Goal: Task Accomplishment & Management: Use online tool/utility

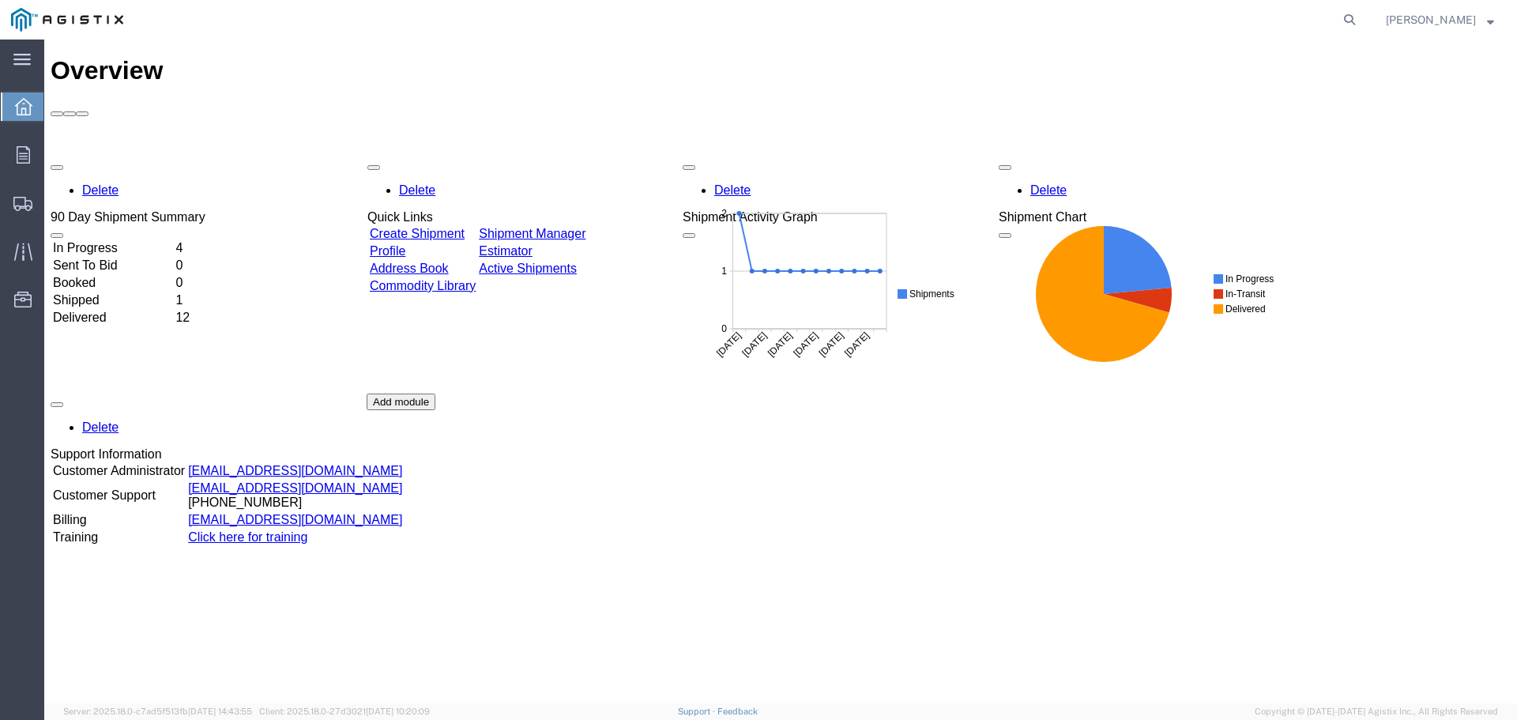
click at [468, 156] on div "Delete 90 Day Shipment Summary In Progress 4 Sent To Bid 0 Booked 0 Shipped 1 D…" at bounding box center [781, 393] width 1460 height 474
click at [468, 156] on div at bounding box center [525, 274] width 316 height 237
click at [464, 227] on link "Create Shipment" at bounding box center [416, 233] width 95 height 13
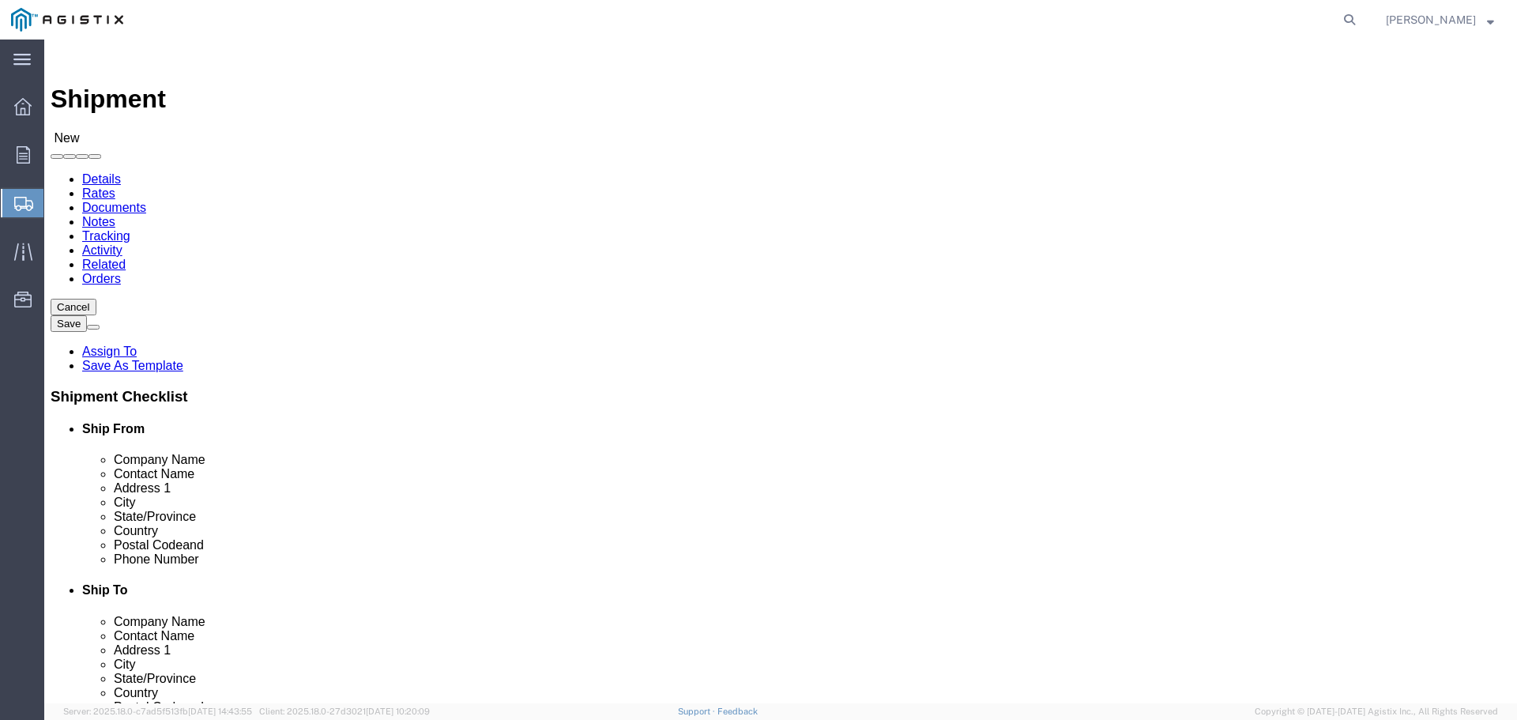
select select
click div "Account Select PG&E S&C Electric Co"
click select "Select PG&E S&C Electric Co"
select select "9596"
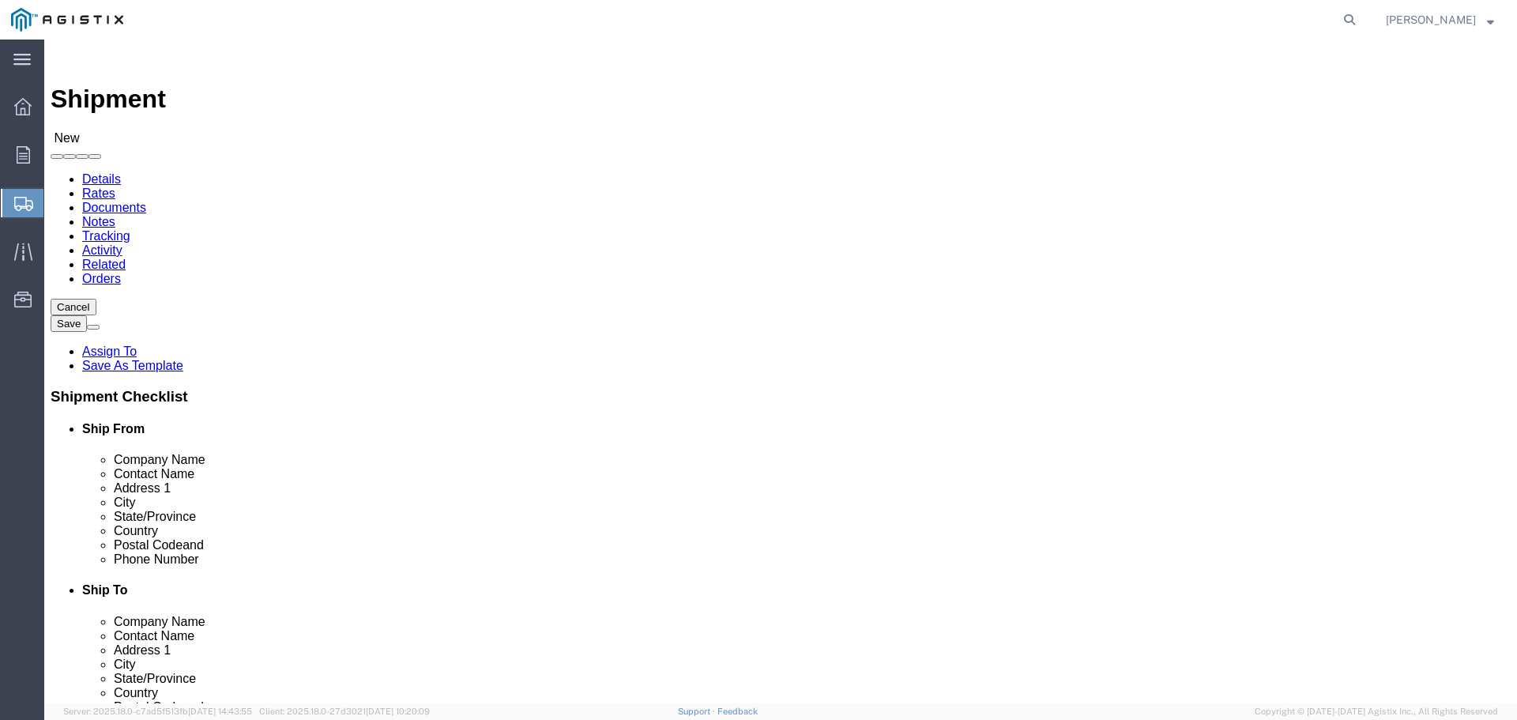
click select "Select PG&E S&C Electric Co"
select select "PURCHORD"
select select
click select "Select All Others [GEOGRAPHIC_DATA] [GEOGRAPHIC_DATA] [GEOGRAPHIC_DATA] [GEOGRA…"
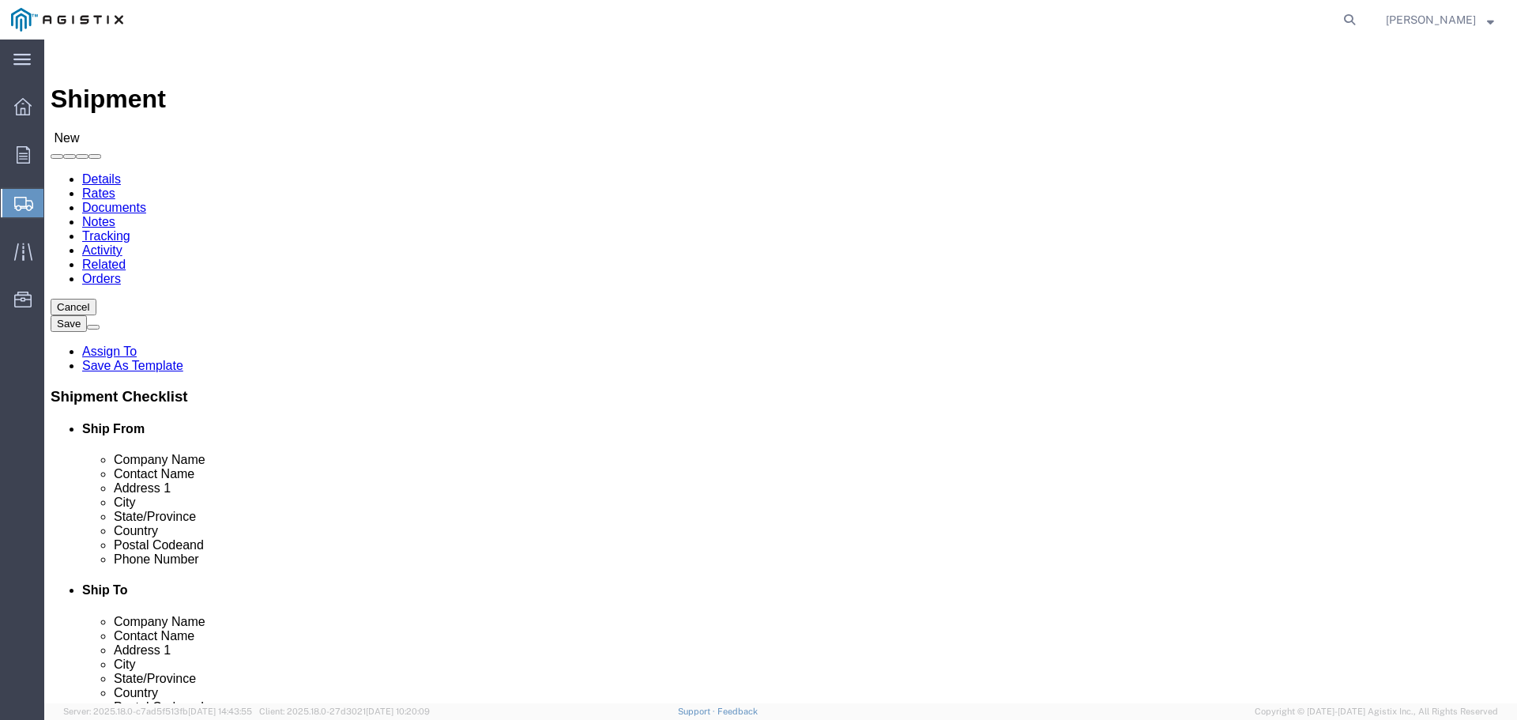
select select "19745"
click select "Select All Others [GEOGRAPHIC_DATA] [GEOGRAPHIC_DATA] [GEOGRAPHIC_DATA] [GEOGRA…"
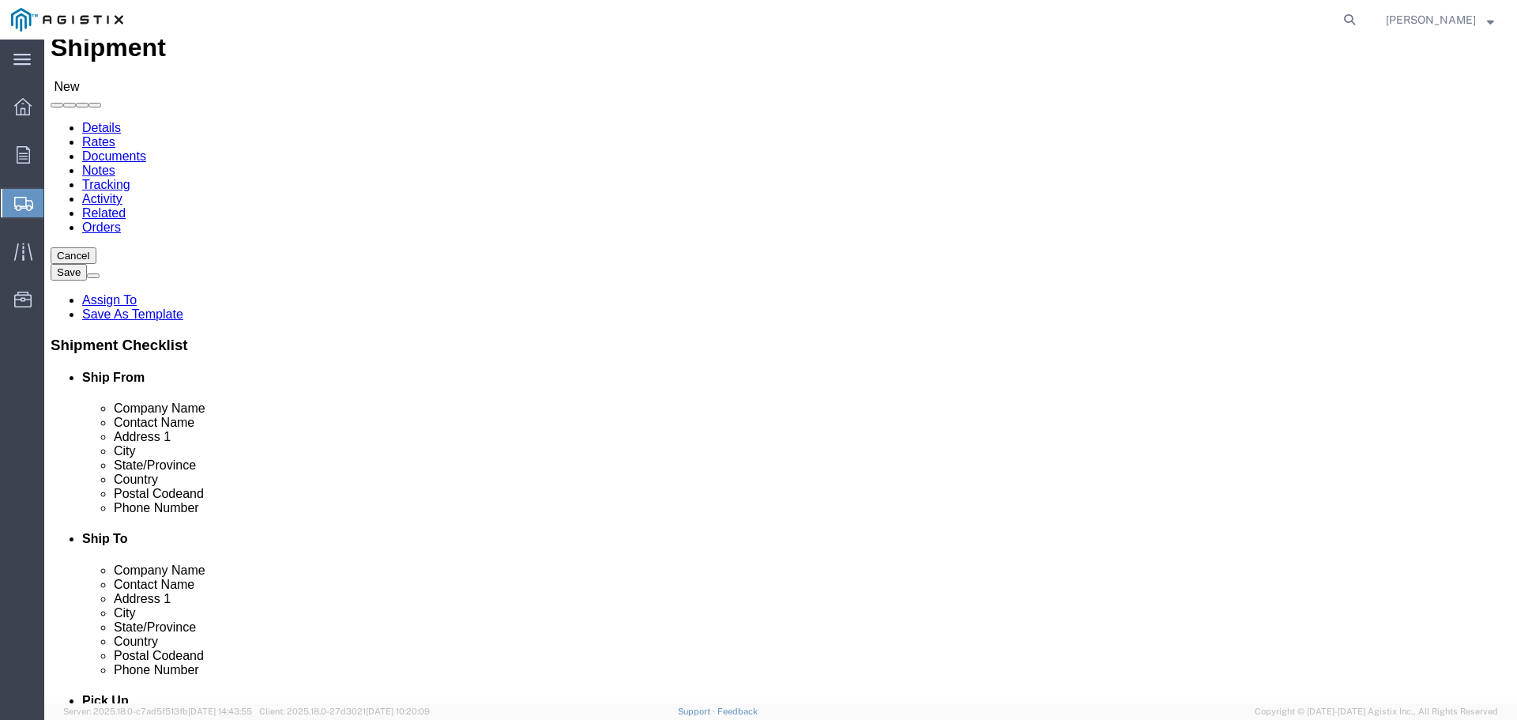
scroll to position [79, 0]
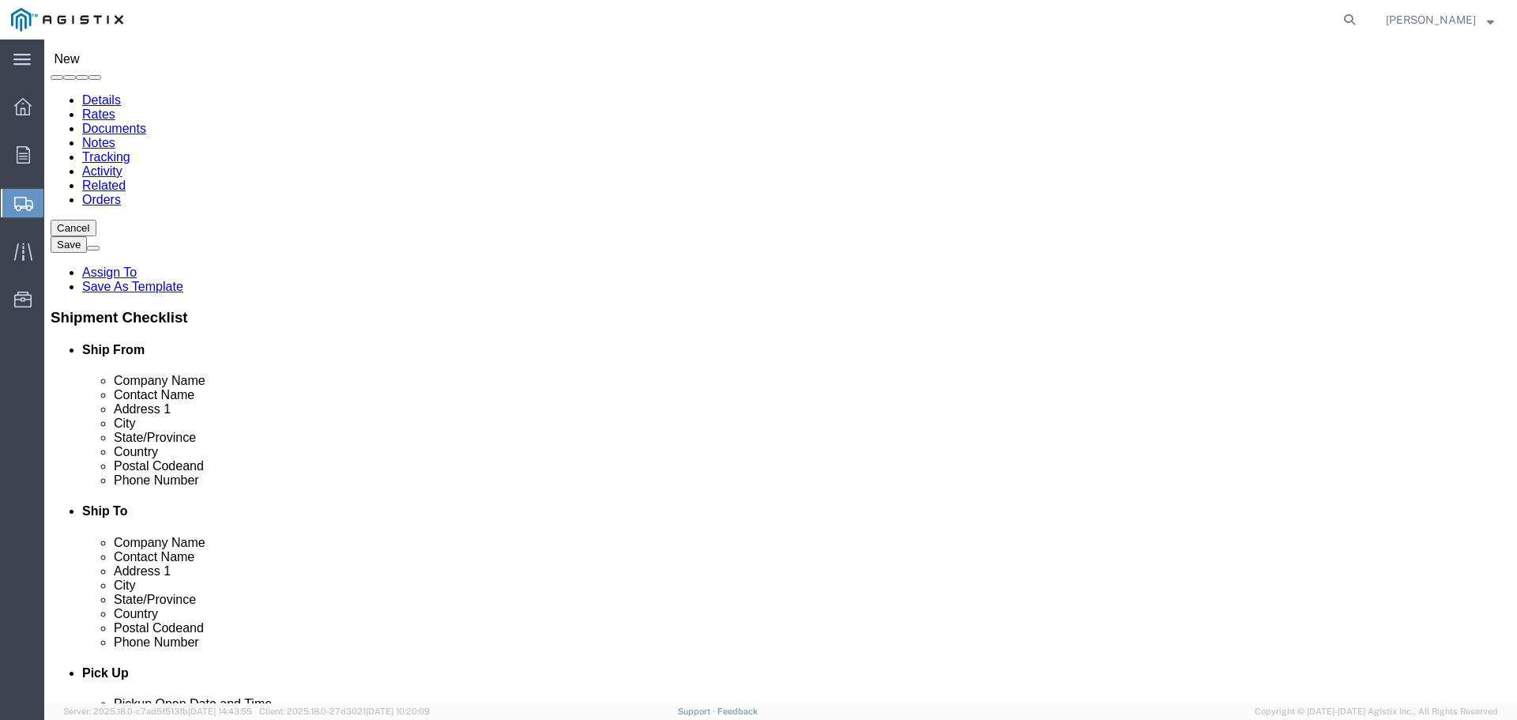
type input "chi"
select select "21692"
type input "1026958"
type input "S&C Electric Co"
type input "[STREET_ADDRESS]"
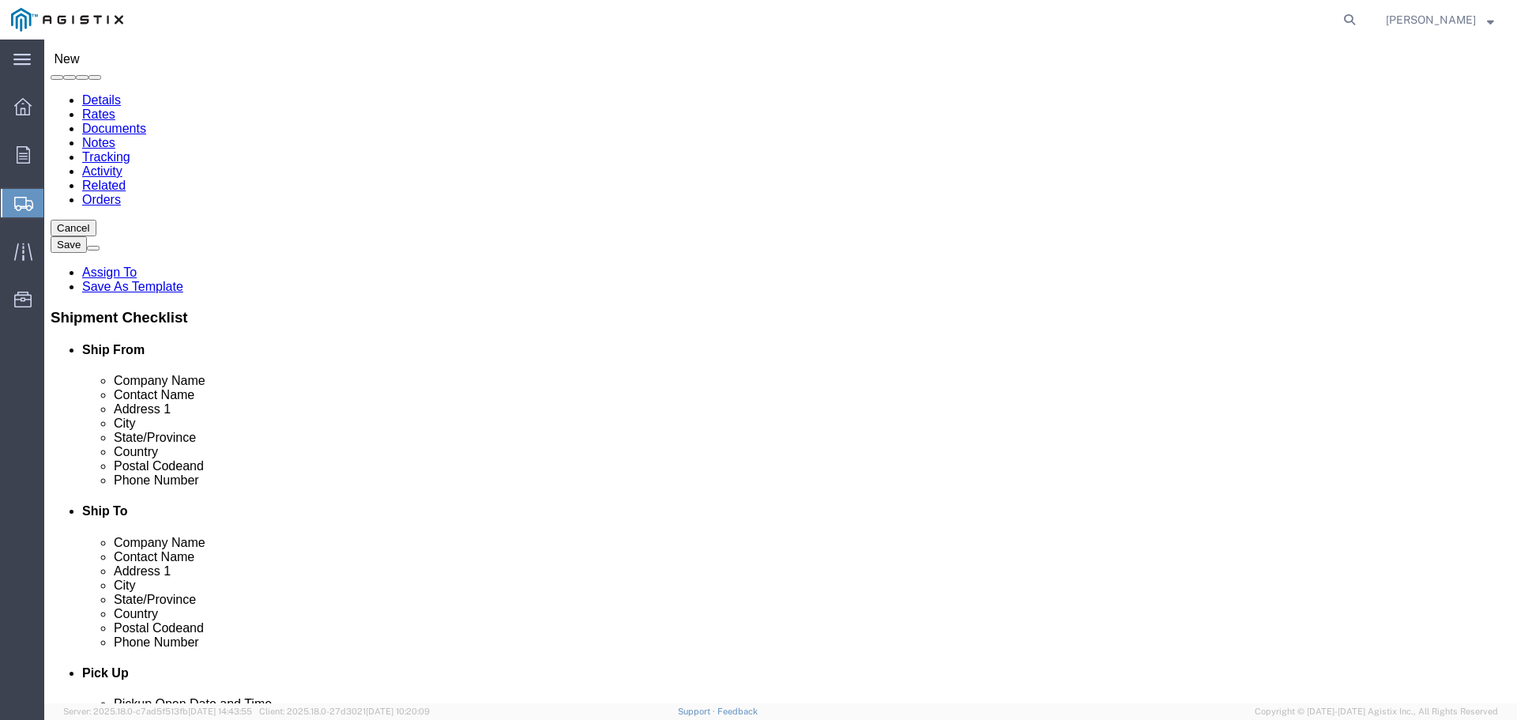
type input "[PERSON_NAME]"
type input "[GEOGRAPHIC_DATA]"
type input "60626"
select select "IL"
drag, startPoint x: 341, startPoint y: 422, endPoint x: 346, endPoint y: 413, distance: 10.6
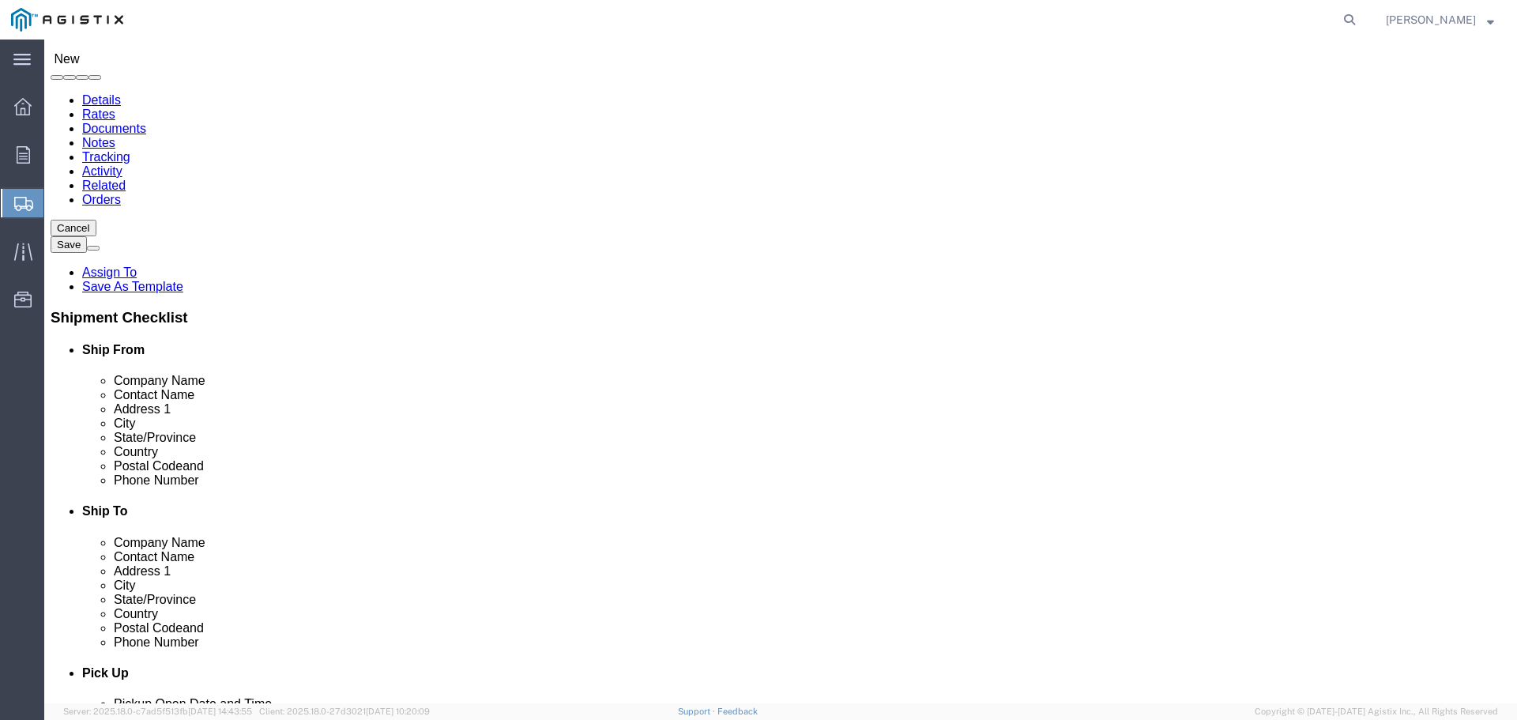
click div "Location [GEOGRAPHIC_DATA] My Profile Location (OBSOLETE) [GEOGRAPHIC_DATA] SC …"
click input "[STREET_ADDRESS]"
type input "[STREET_ADDRESS]"
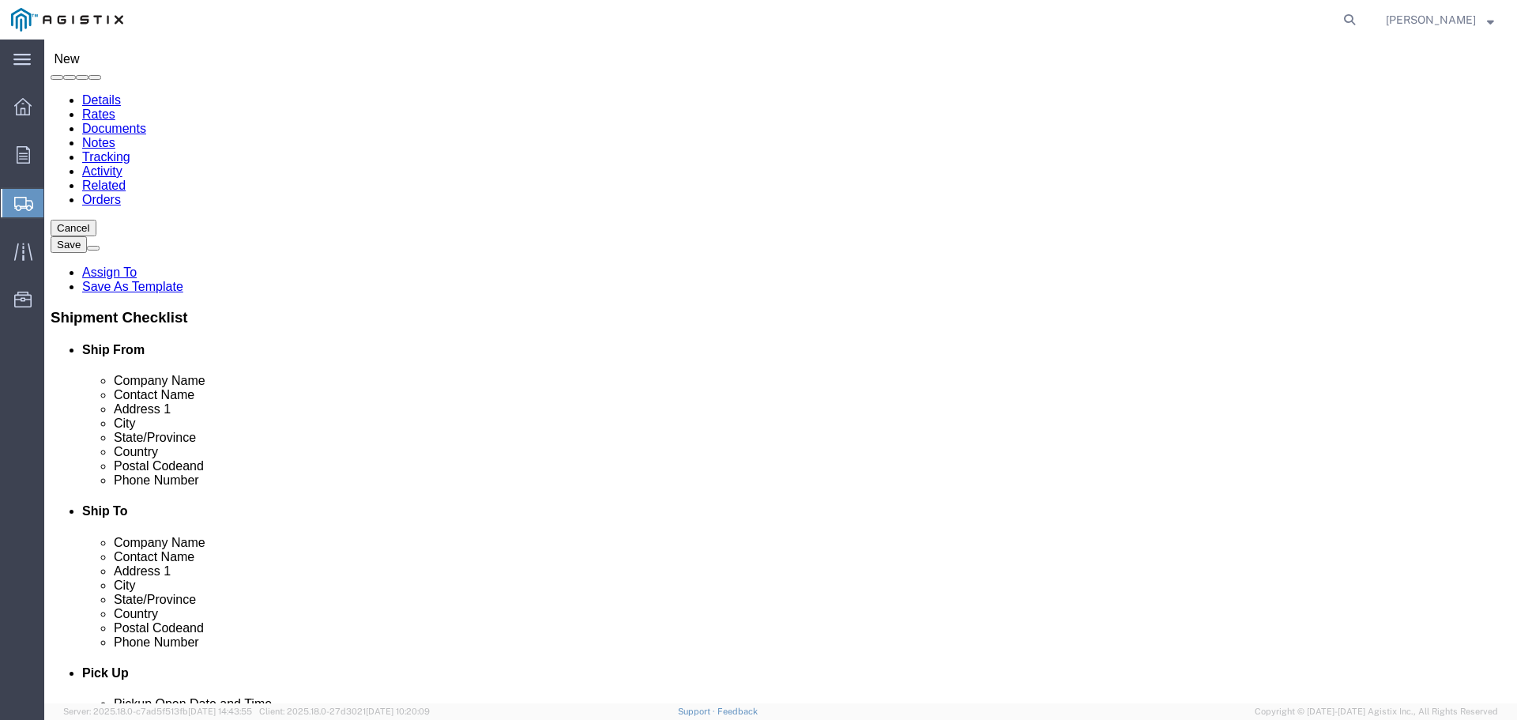
select select
type input "60660"
select select
click input "text"
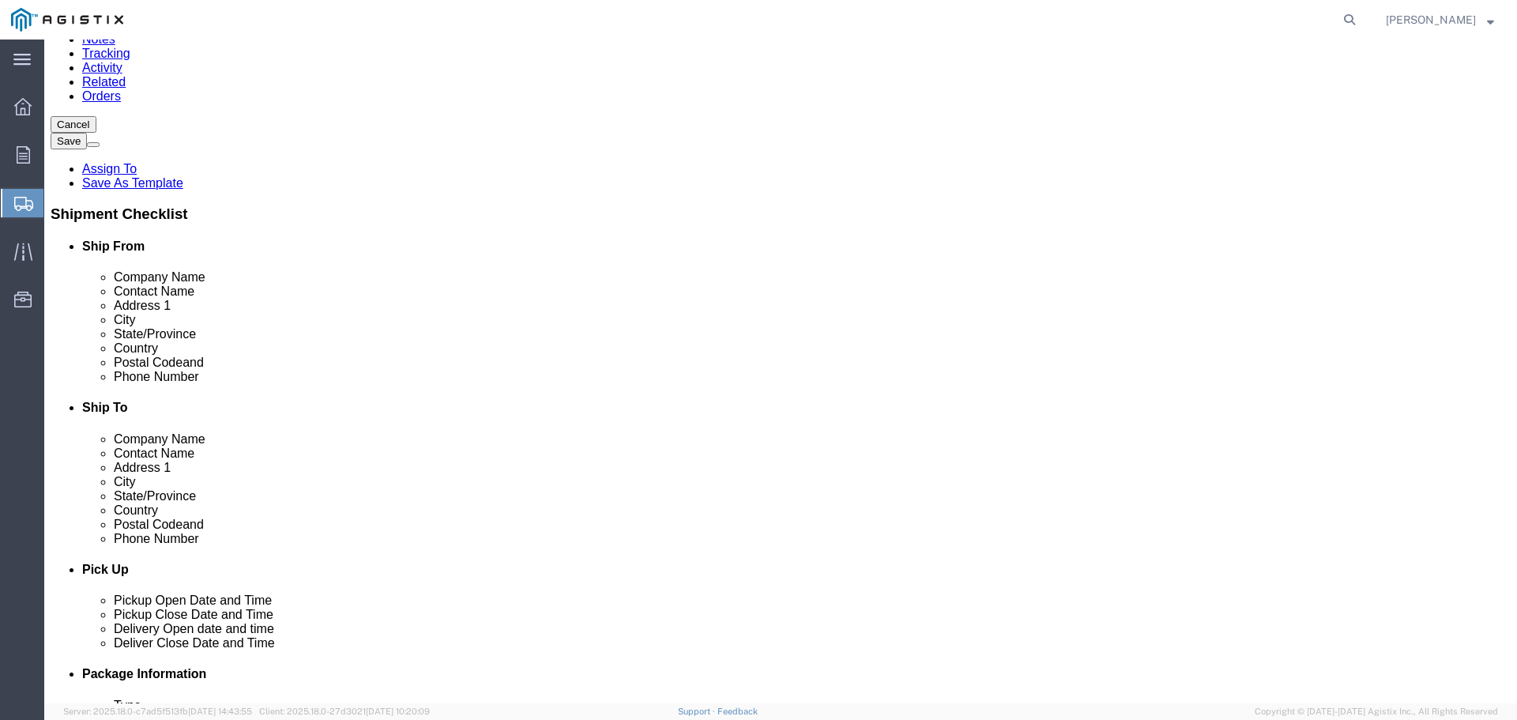
scroll to position [0, 0]
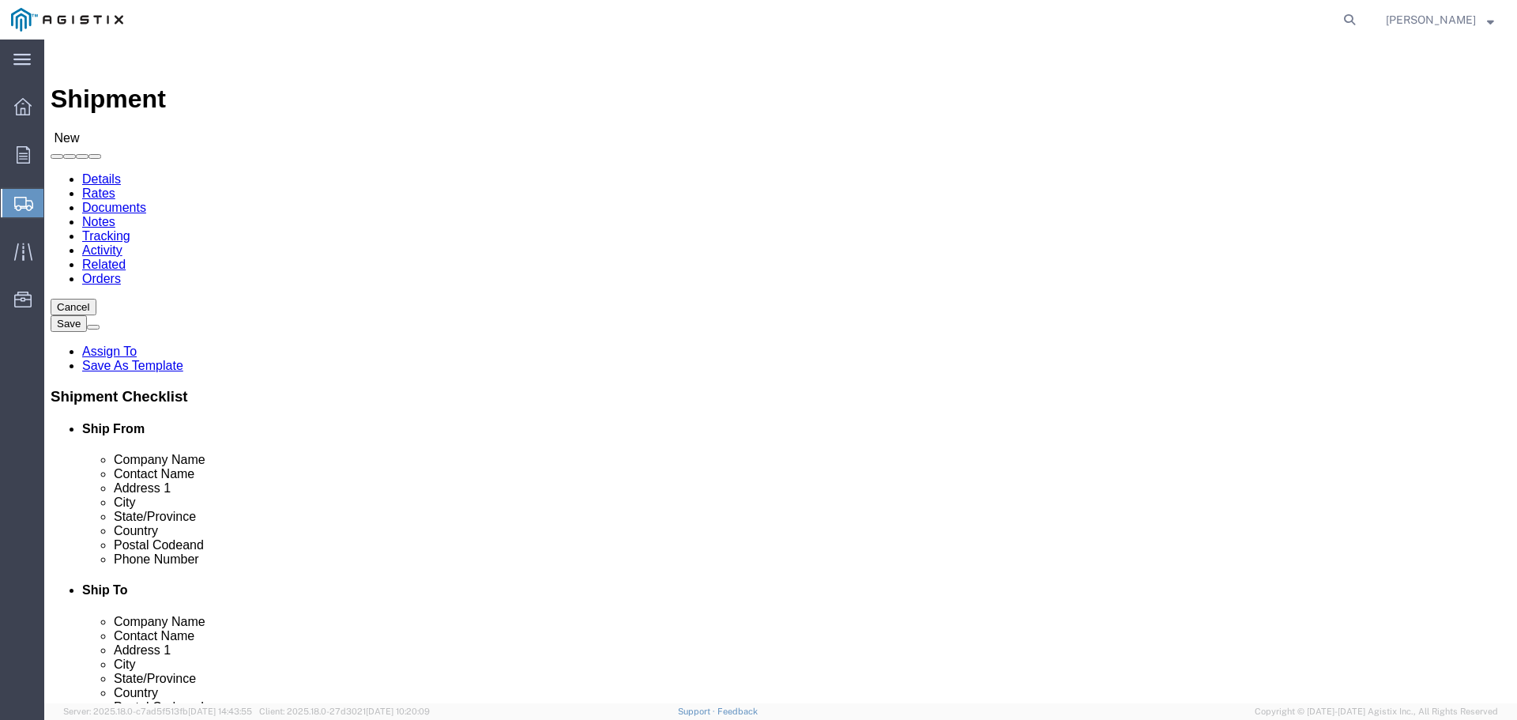
type input "7733811572"
click div "Location My Profile Location (OBSOLETE) [PERSON_NAME] SC - GC TRAILER (OBSOLETE…"
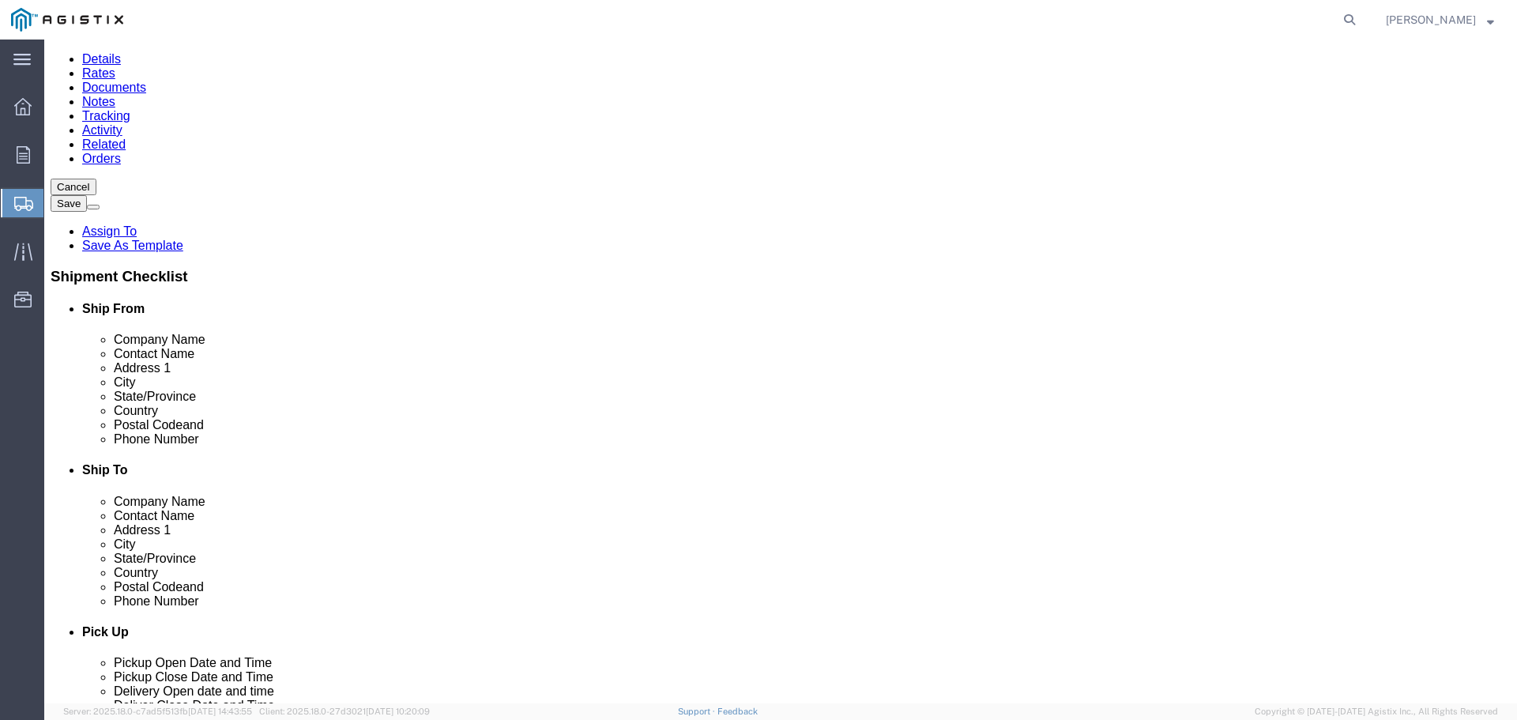
scroll to position [158, 0]
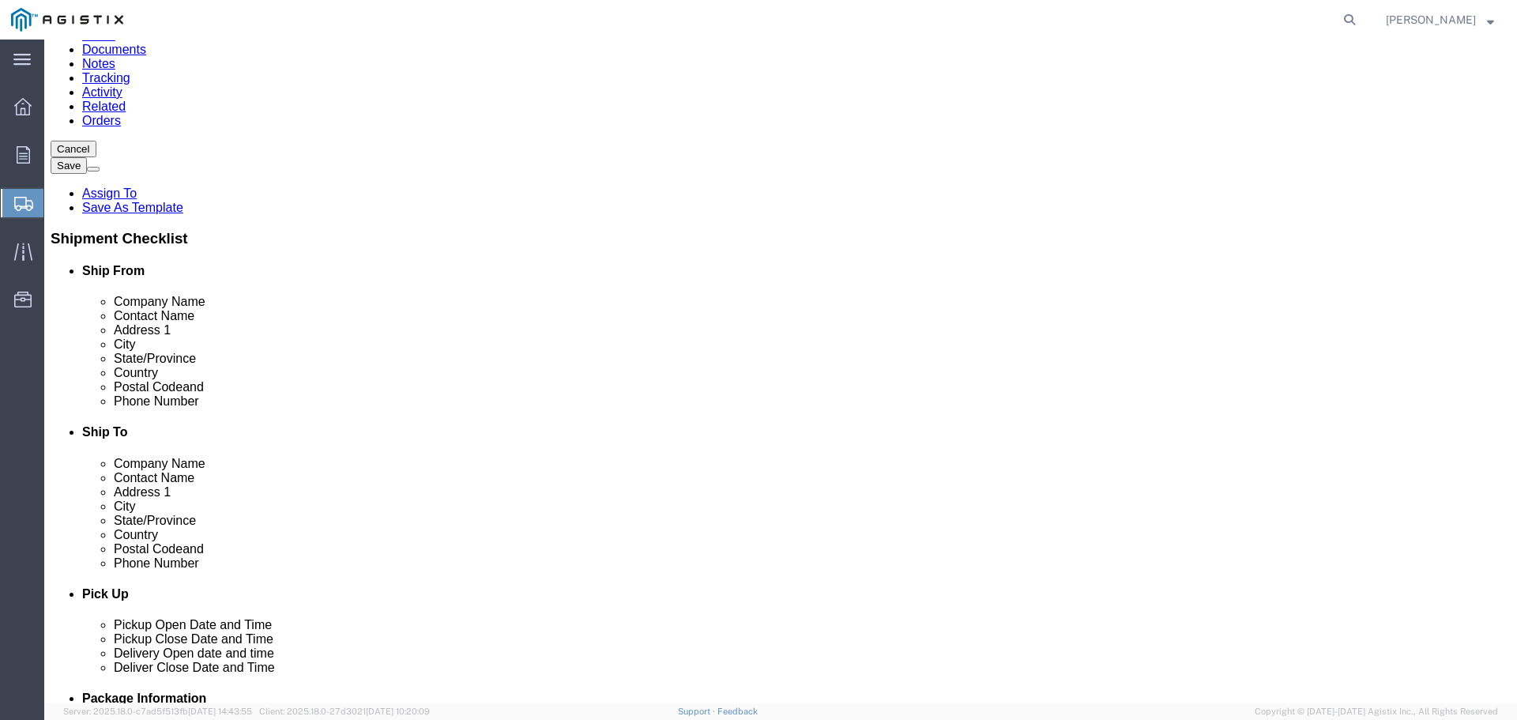
type input "[GEOGRAPHIC_DATA]"
select select "19745"
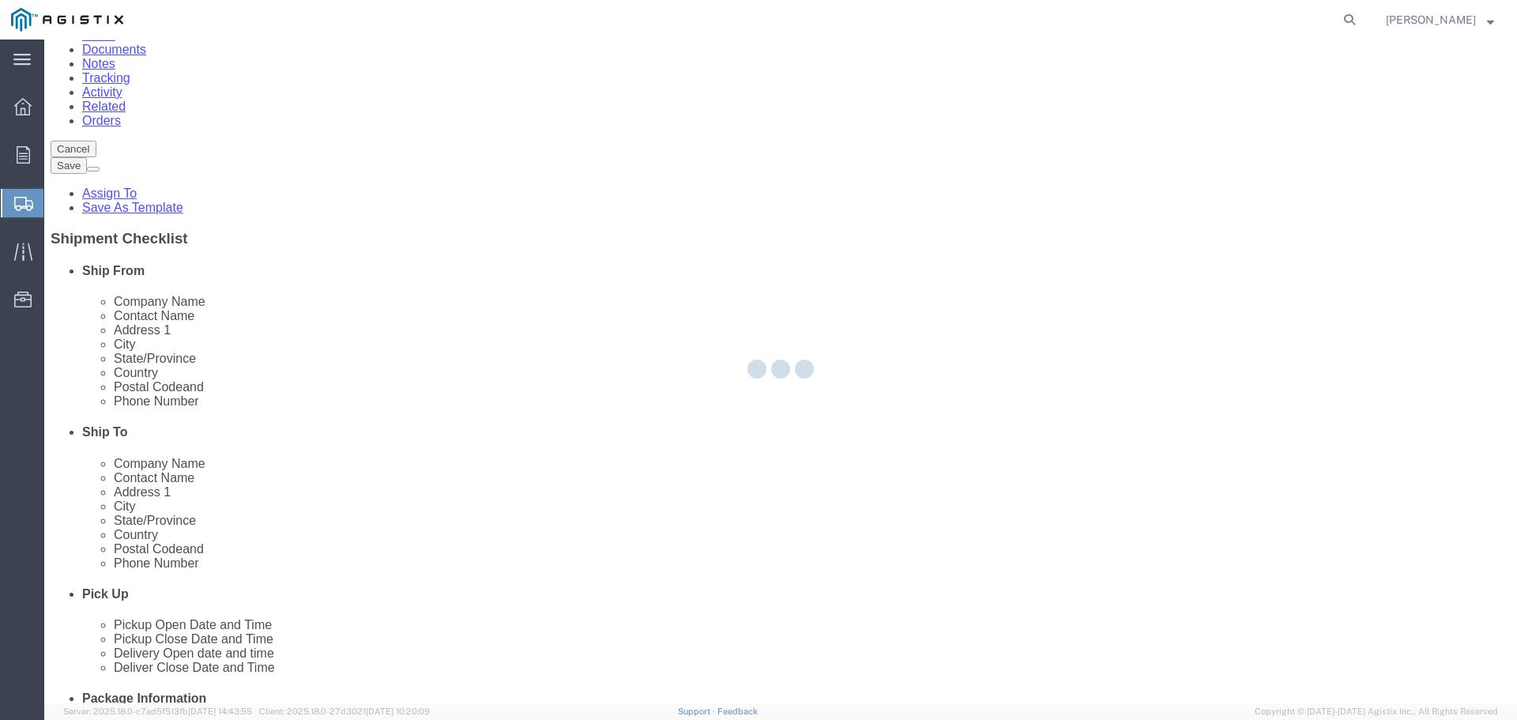
type input "PG&E"
type input "[STREET_ADDRESS]"
type input "[GEOGRAPHIC_DATA]"
type input "93725"
select select "CA"
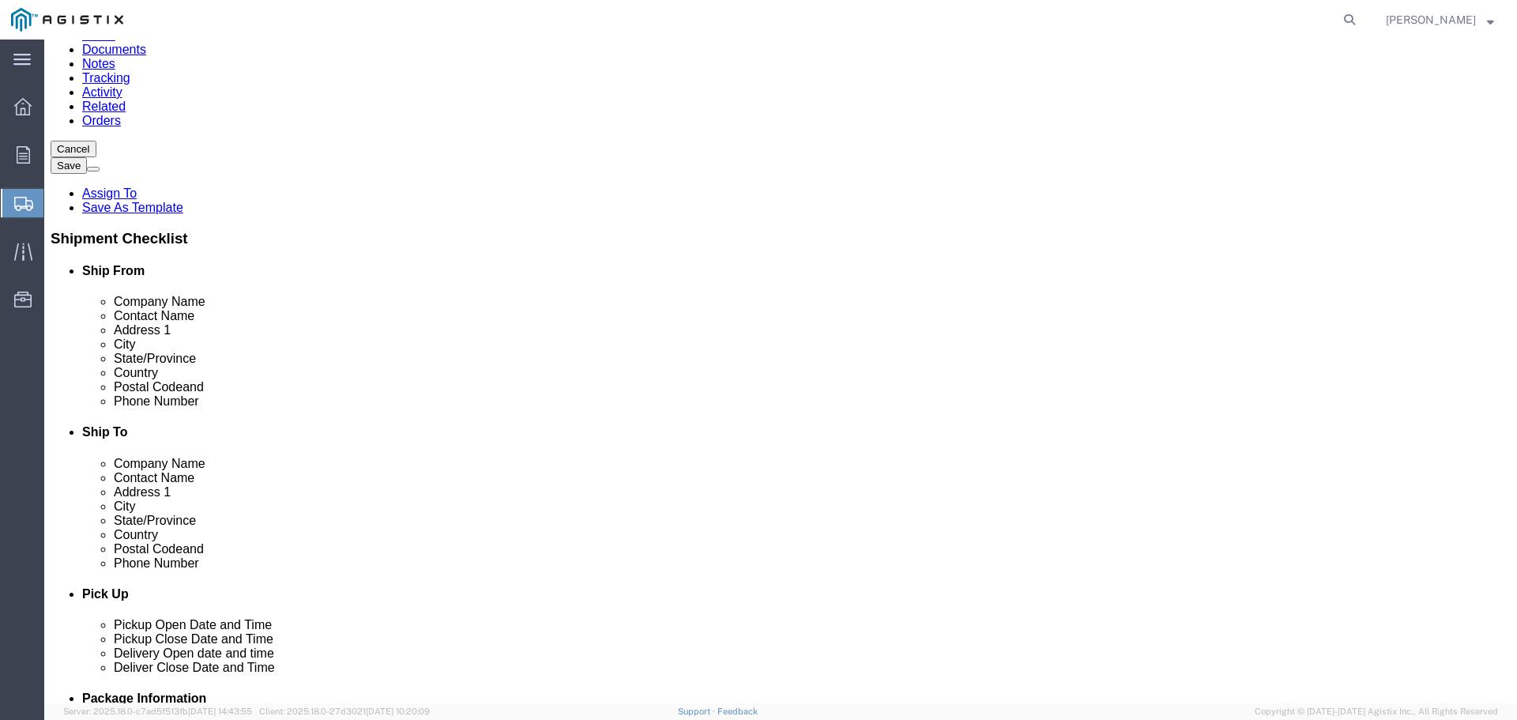
click div "Postal Code 93725"
click input "text"
type input "RECEIVING"
type input "[PHONE_NUMBER]"
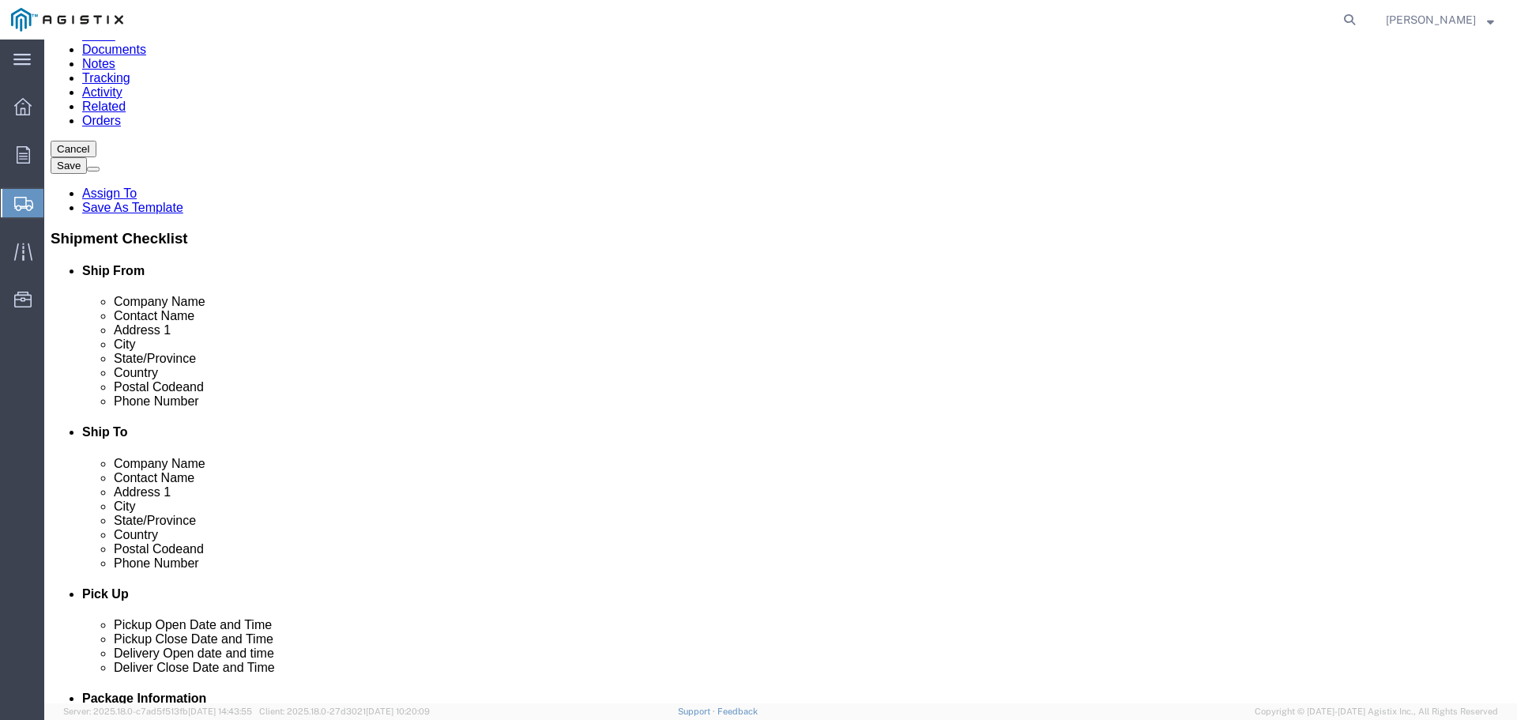
checkbox input "true"
click input "text"
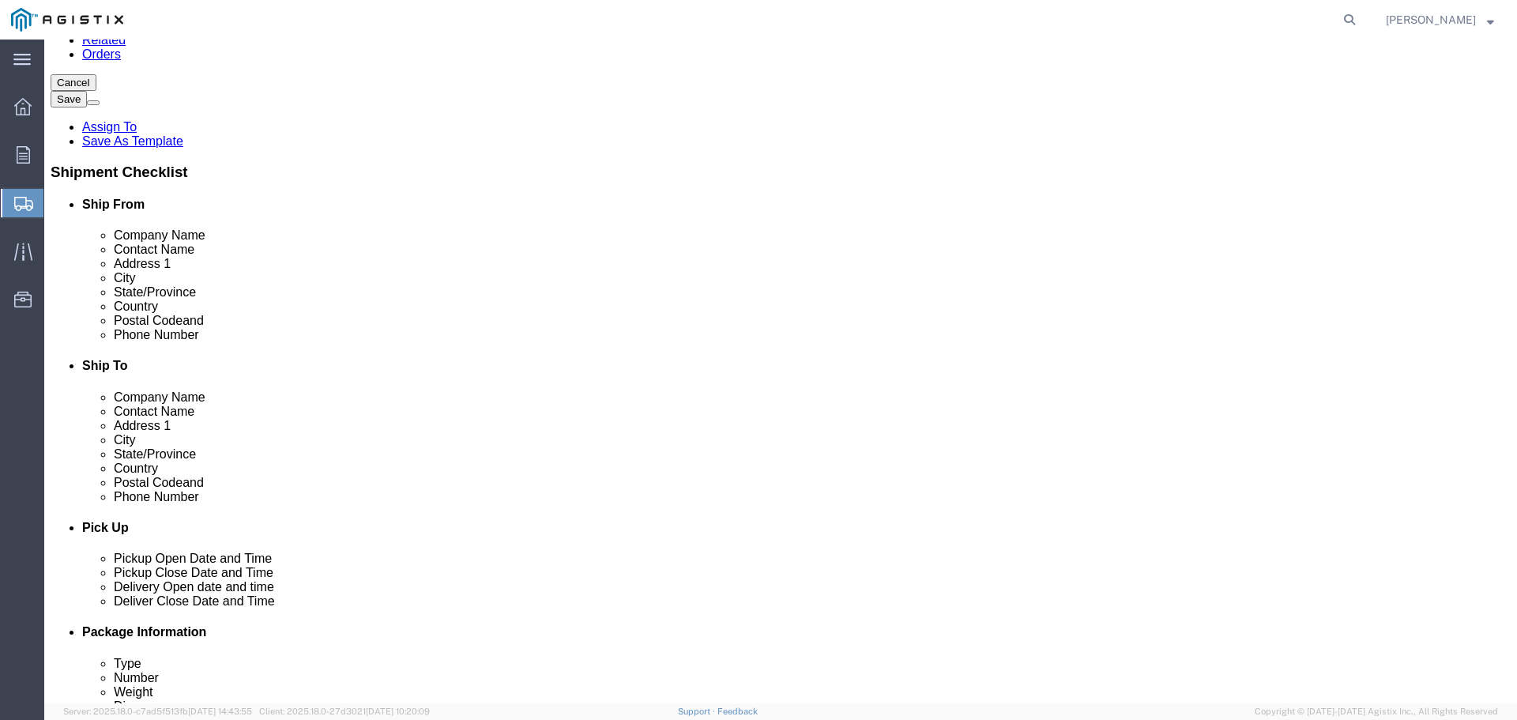
click input "RECEIVING"
click input "[PHONE_NUMBER]"
click input "RECEIVING"
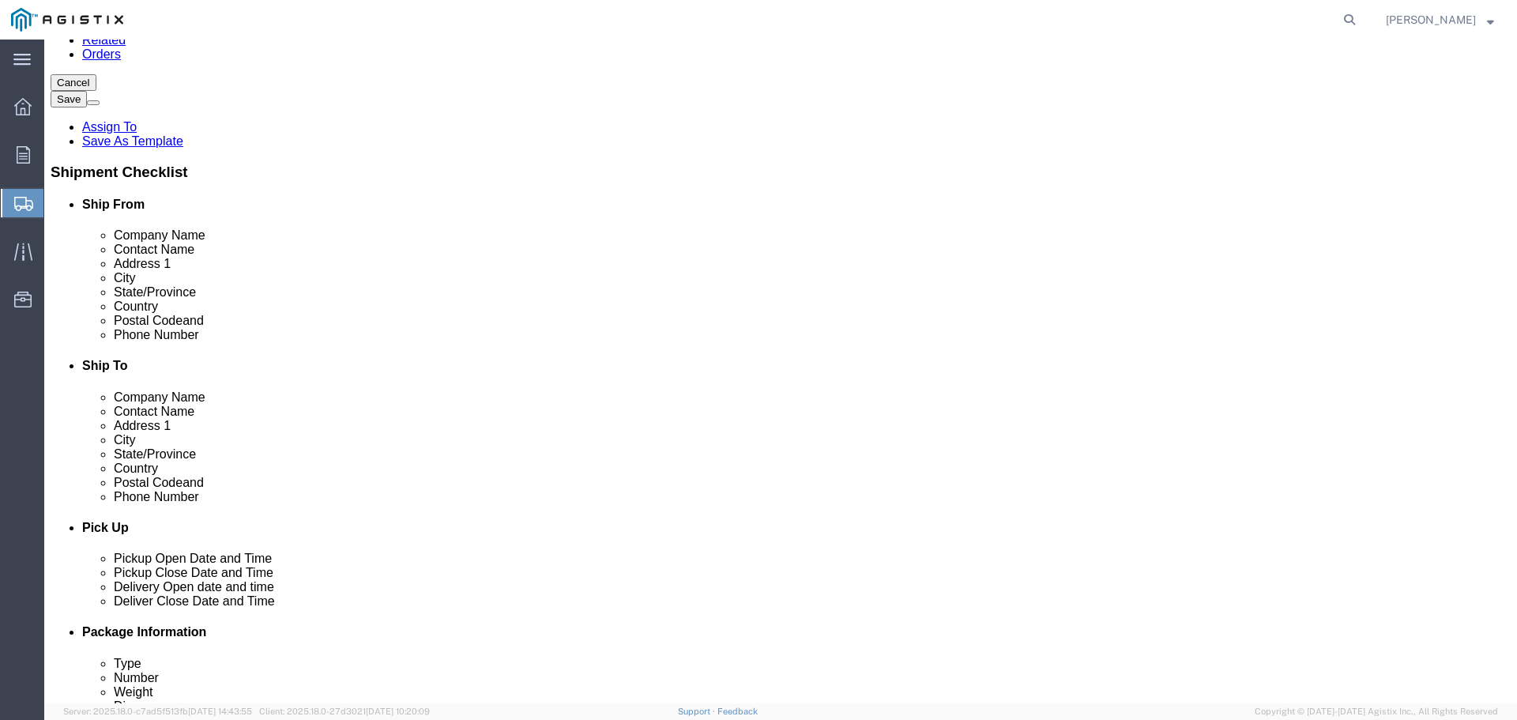
paste input "[PHONE_NUMBER]"
click input "RECEIVING559-263-716"
paste input "[PHONE_NUMBER]"
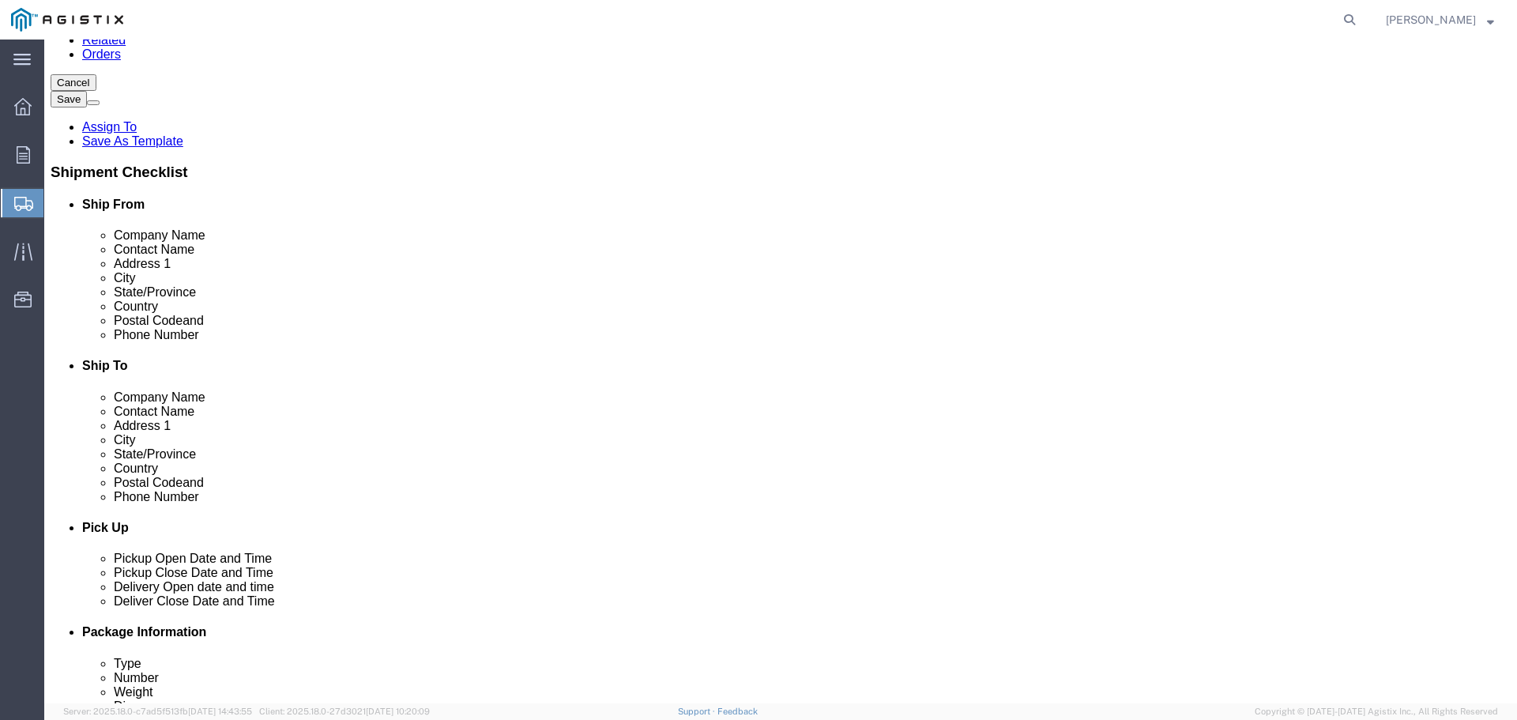
type input "[PHONE_NUMBER]"
click div "[PHONE_NUMBER] 8"
click input "[PHONE_NUMBER]"
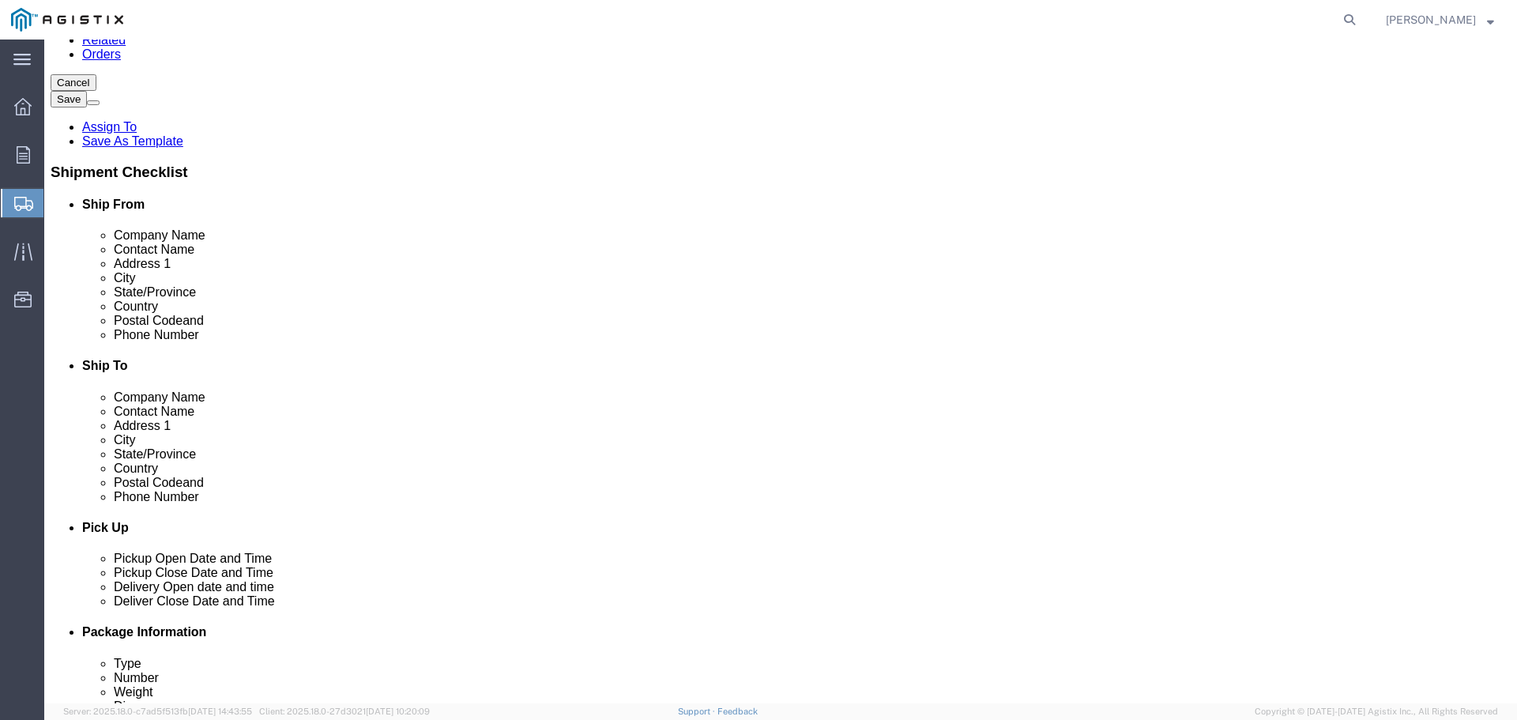
click input "[PHONE_NUMBER]"
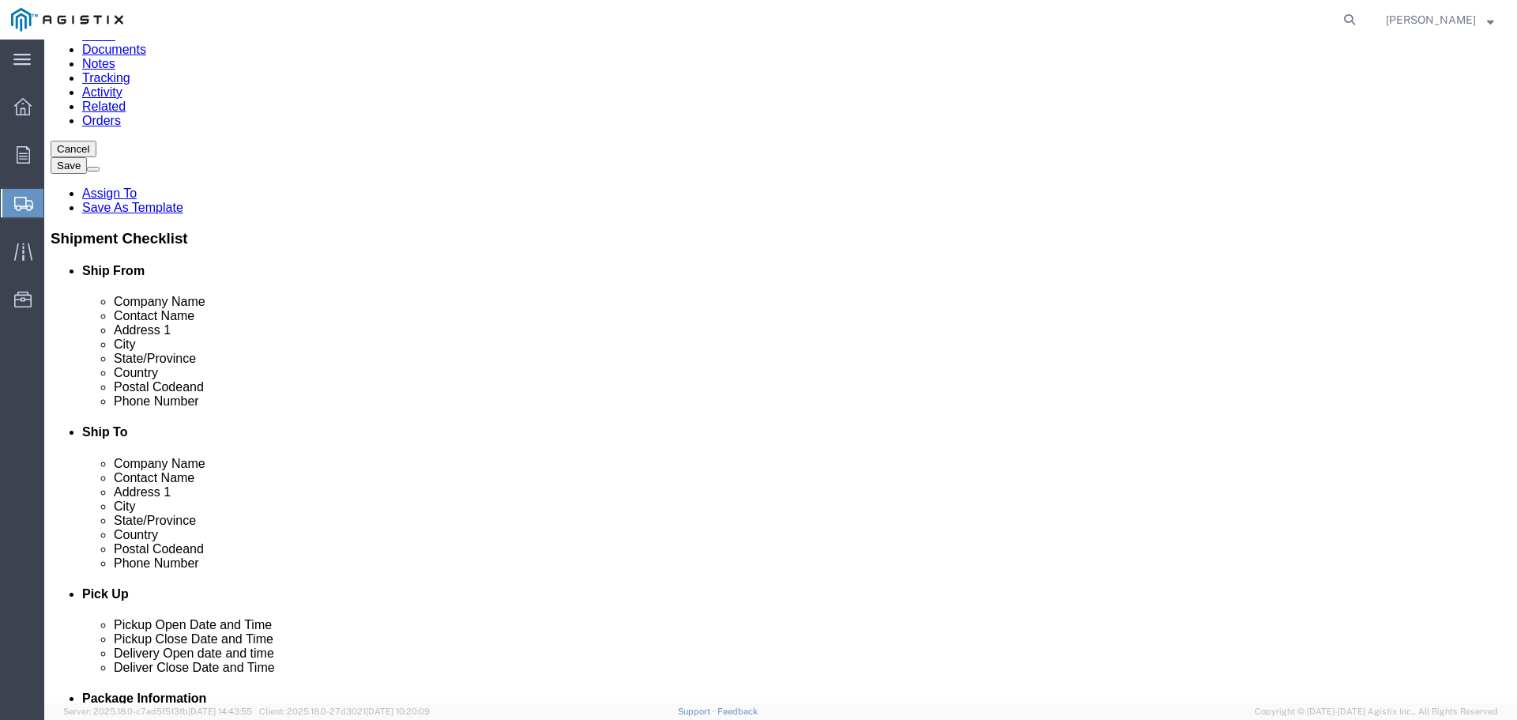
checkbox input "false"
click input "text"
type input "RECEIVING"
click label "Address 1"
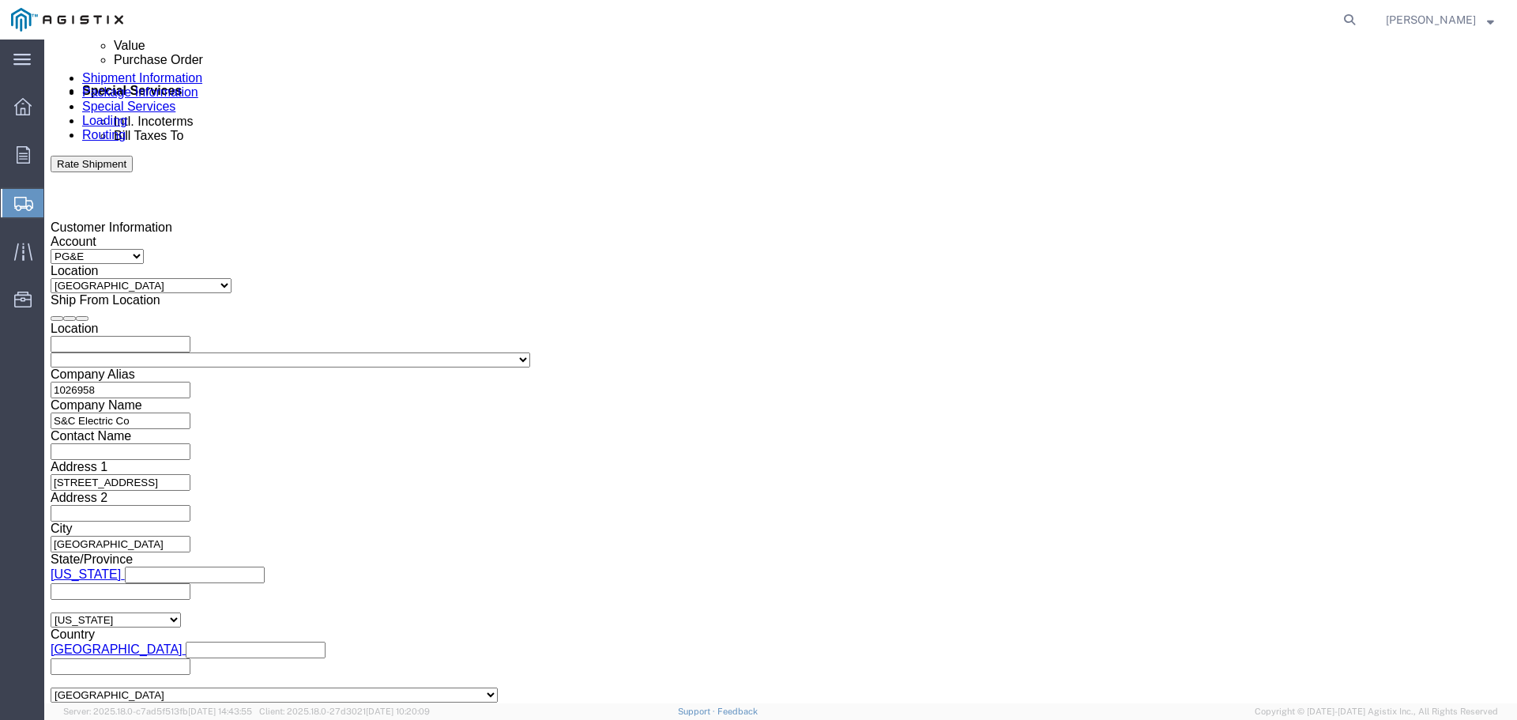
scroll to position [948, 0]
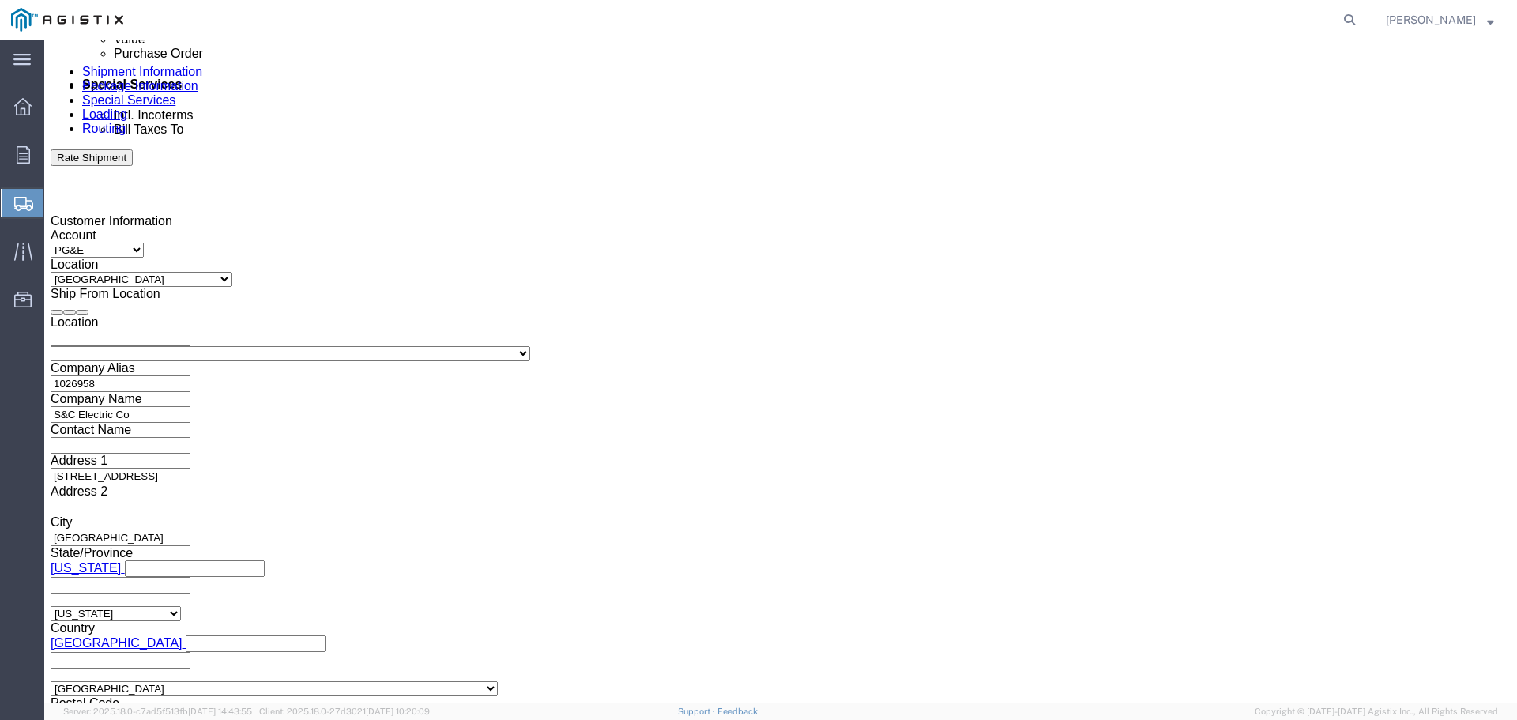
click div "[DATE] 1:00 PM"
drag, startPoint x: 384, startPoint y: 338, endPoint x: 369, endPoint y: 348, distance: 17.8
click div "[DATE] 2:00 PM"
drag, startPoint x: 378, startPoint y: 447, endPoint x: 397, endPoint y: 424, distance: 29.7
drag, startPoint x: 567, startPoint y: 282, endPoint x: 615, endPoint y: 322, distance: 62.3
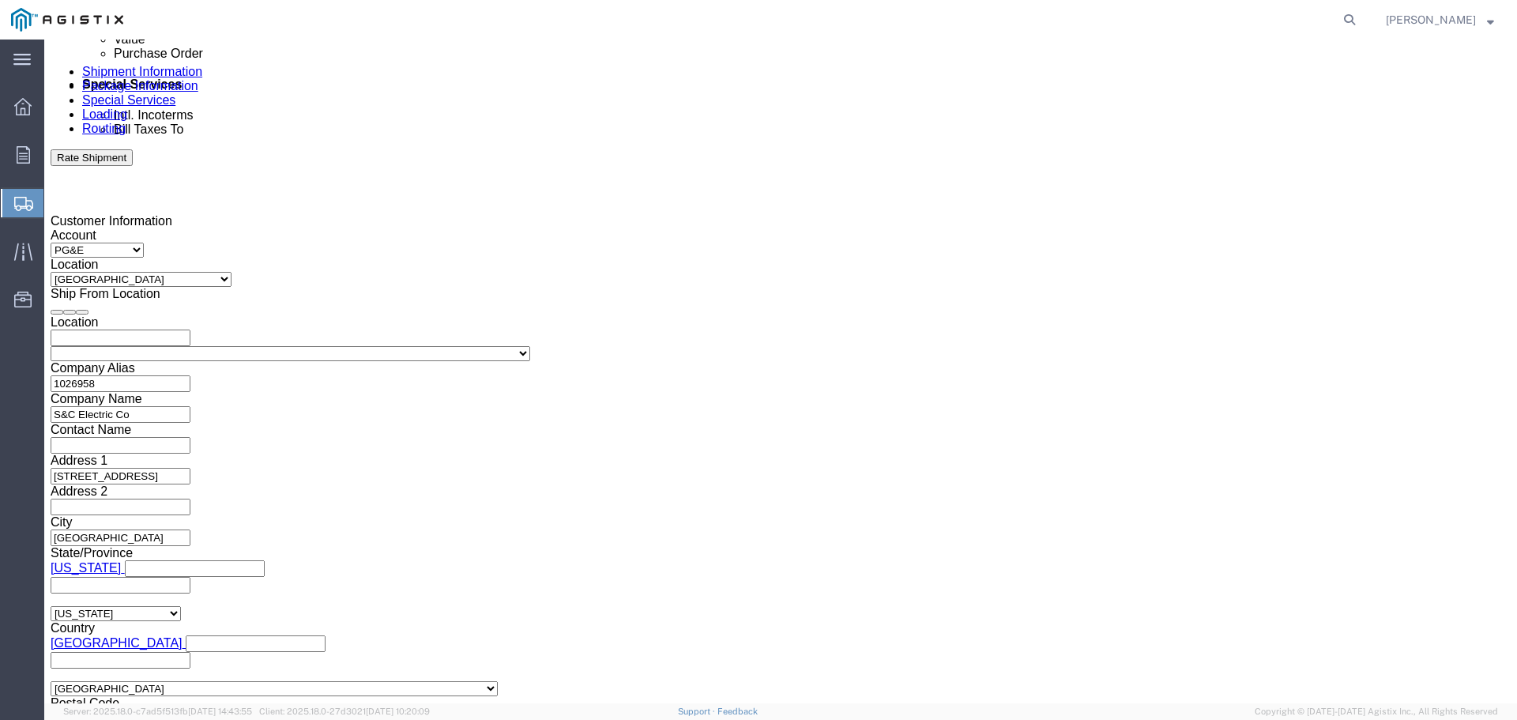
click div "Pickup Date: Pickup Start Date Pickup Start Time Pickup Open Date and Time [DAT…"
click div
click input "3:00 PM"
click input "8:00 PM"
type input "8:00 AM"
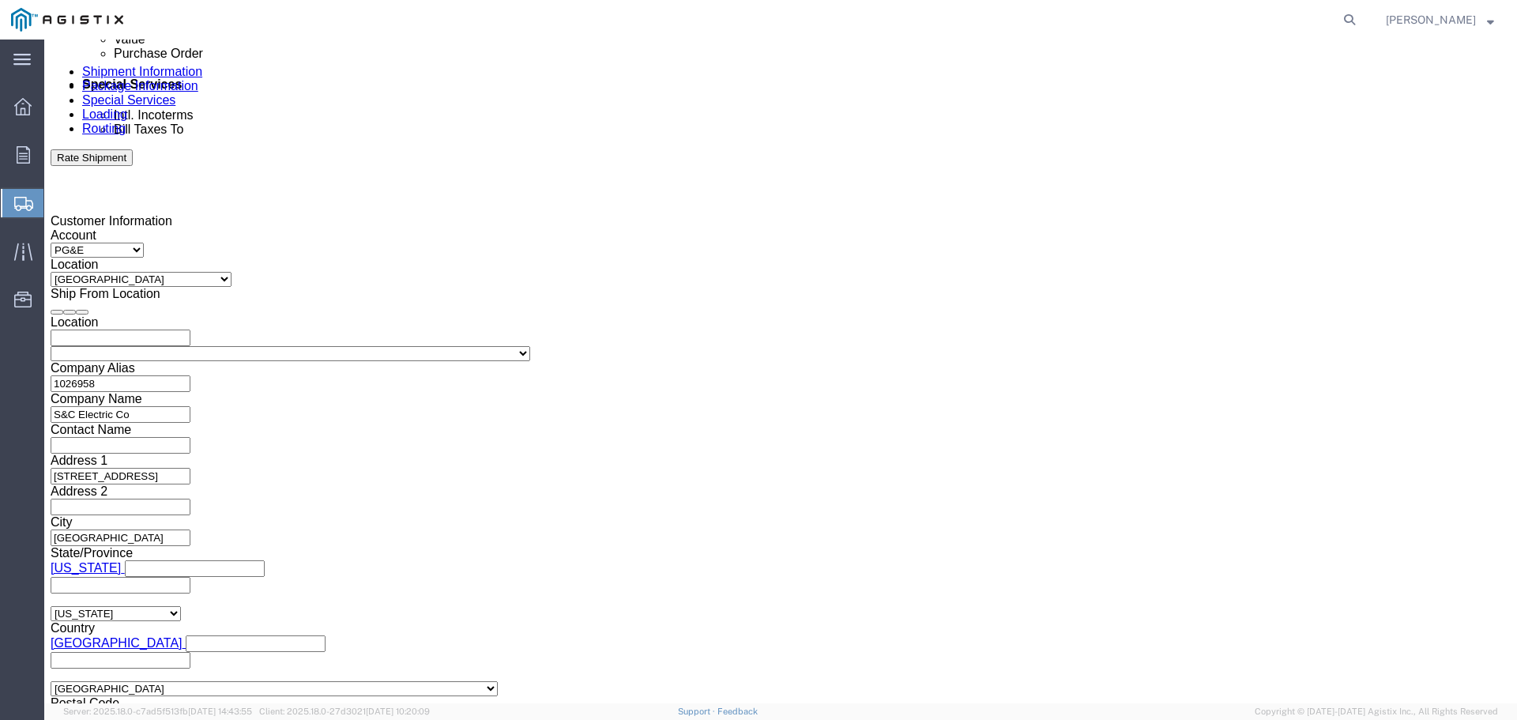
click button "Apply"
click div
click div "Close Time 9:00 AM [DATE] 9:00 AM - [DATE] 9:00 AM Cancel Apply"
click button "Apply"
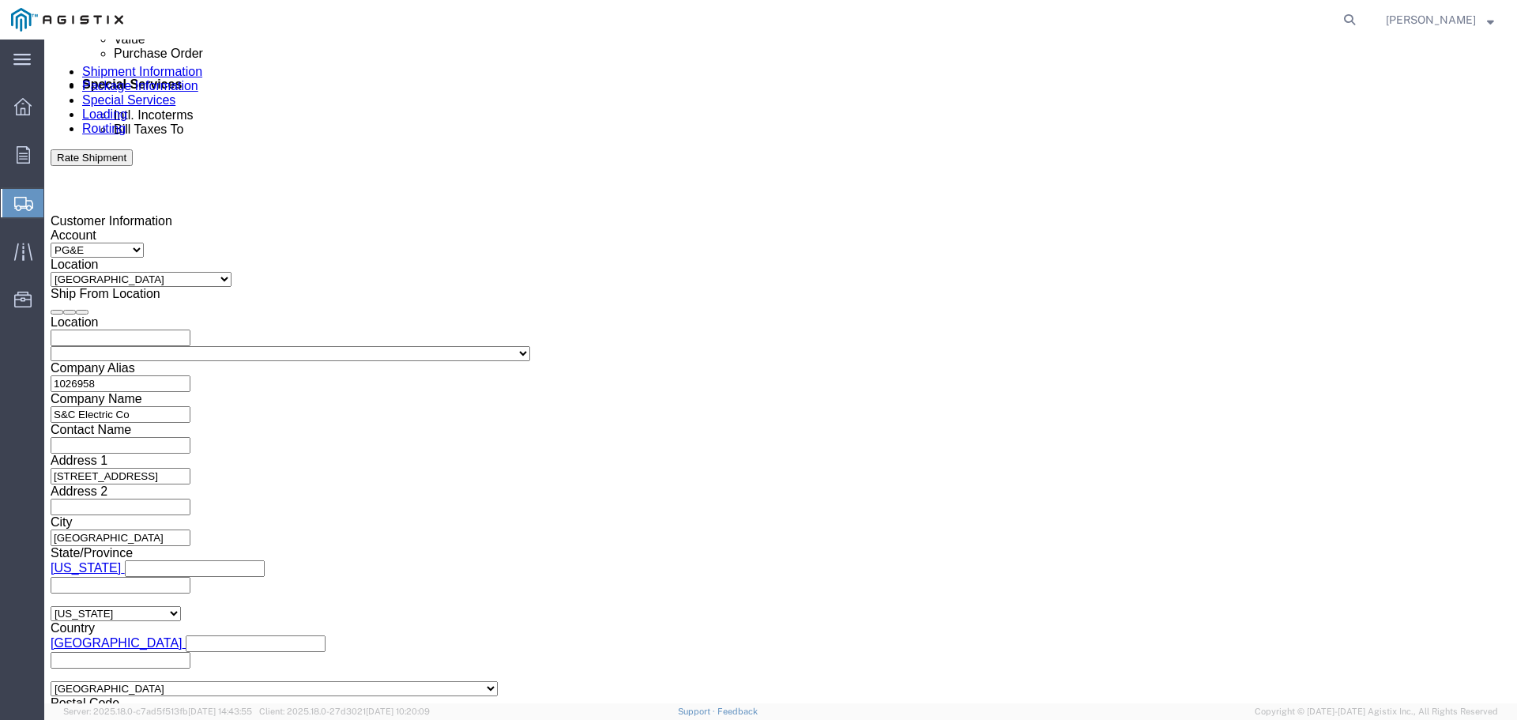
drag, startPoint x: 283, startPoint y: 497, endPoint x: 303, endPoint y: 498, distance: 19.8
click input "text"
type input "3501366130"
click select "Select Account Type Activity ID Airline Appointment Number ASN Batch Request # …"
select select "PICKUPNUM"
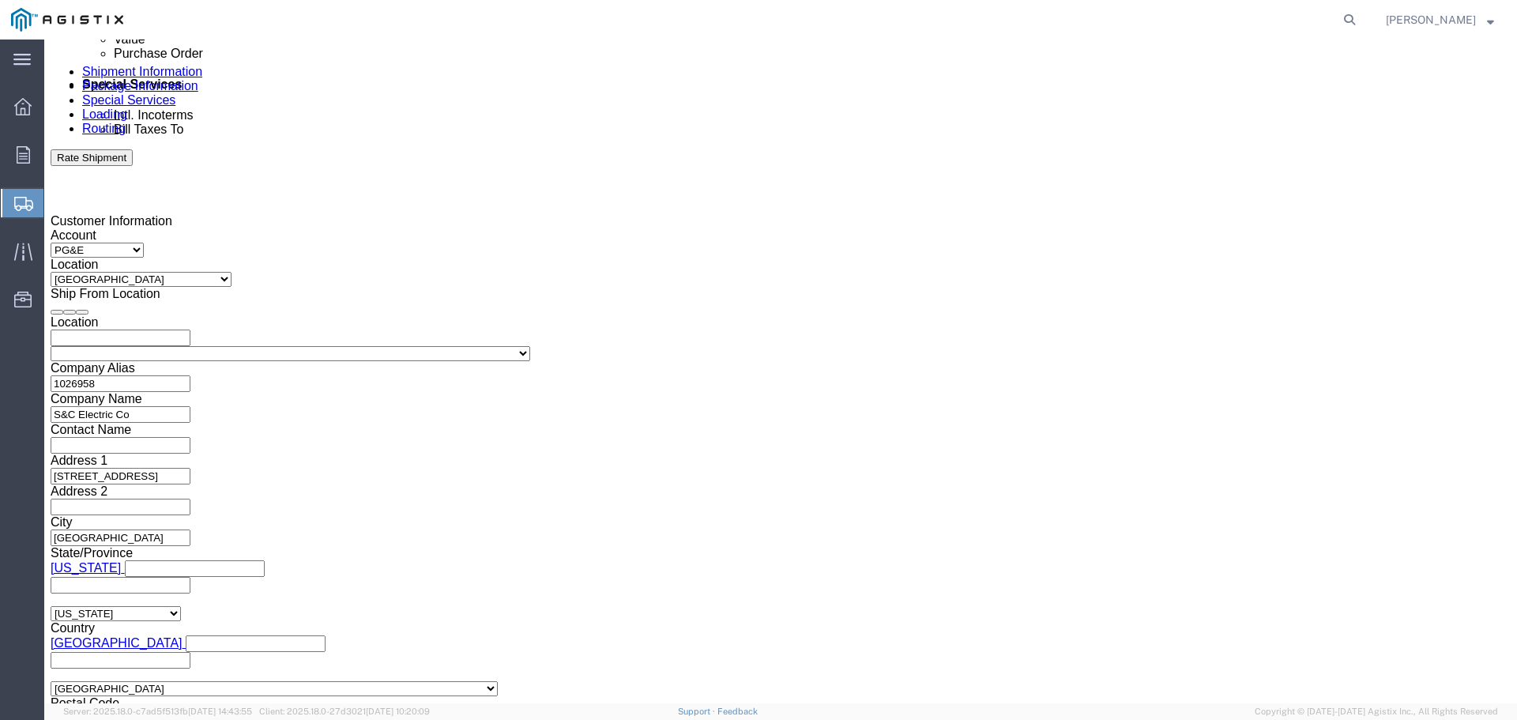
click select "Select Account Type Activity ID Airline Appointment Number ASN Batch Request # …"
click input "text"
paste input "1844568"
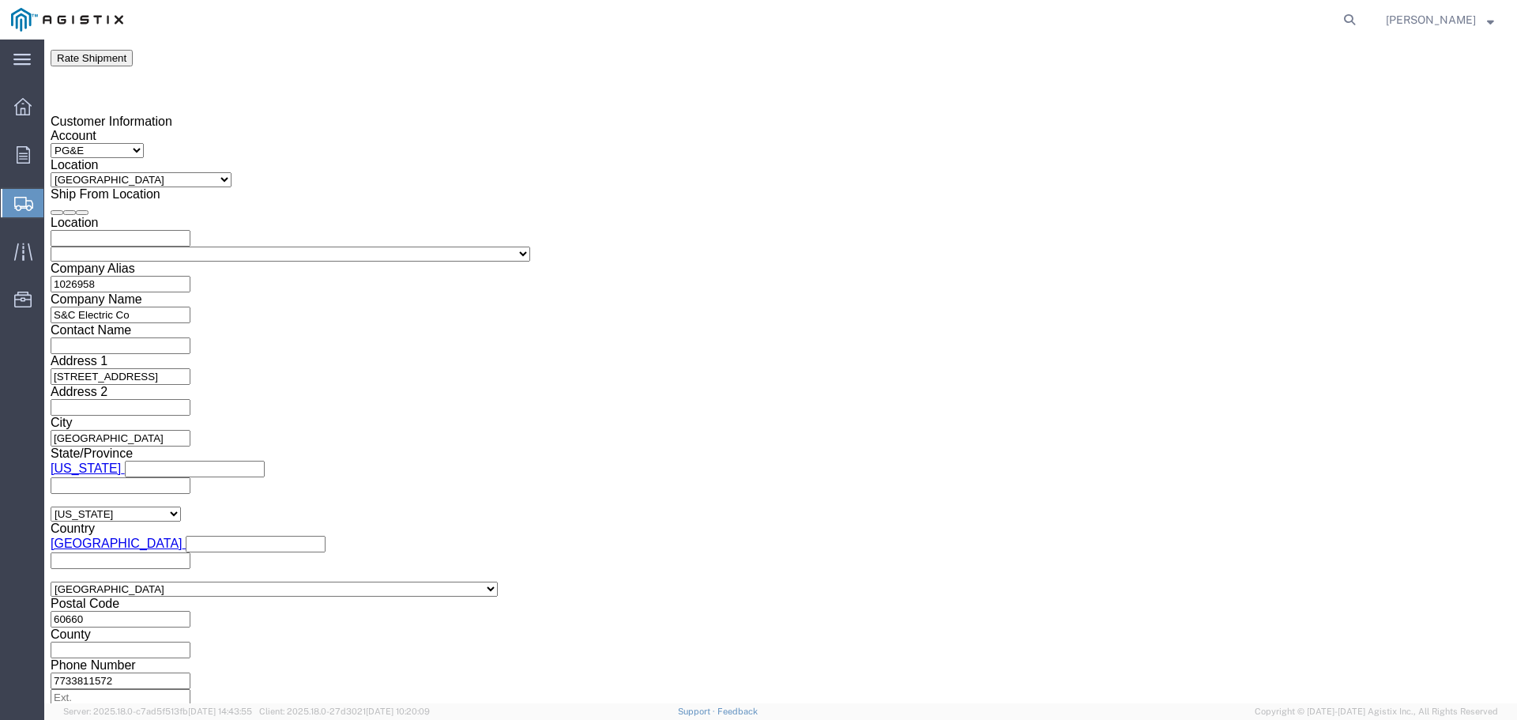
scroll to position [1157, 0]
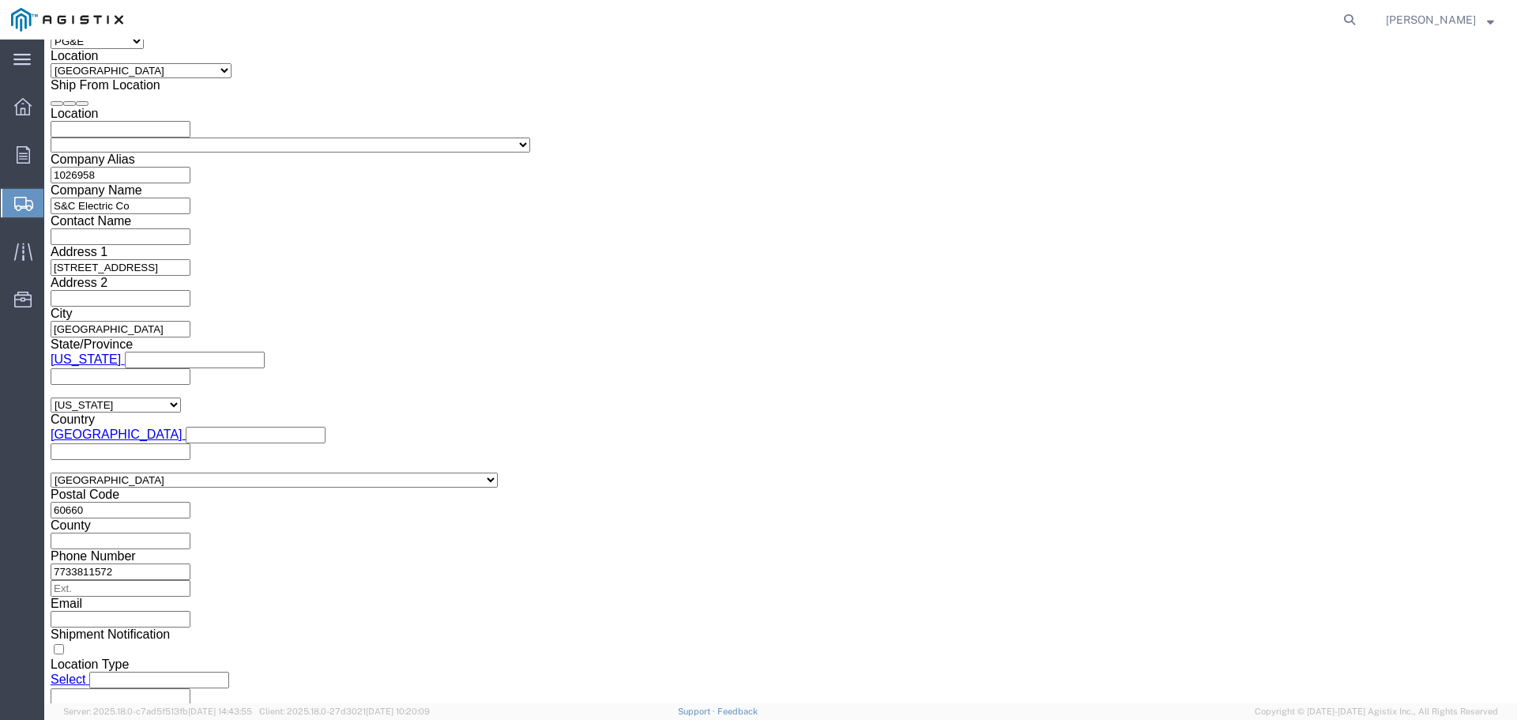
type input "1844568"
click div "Mode Select Air Less than Truckload Multi-Leg Ocean Freight Rail Small Parcel T…"
click button "Continue"
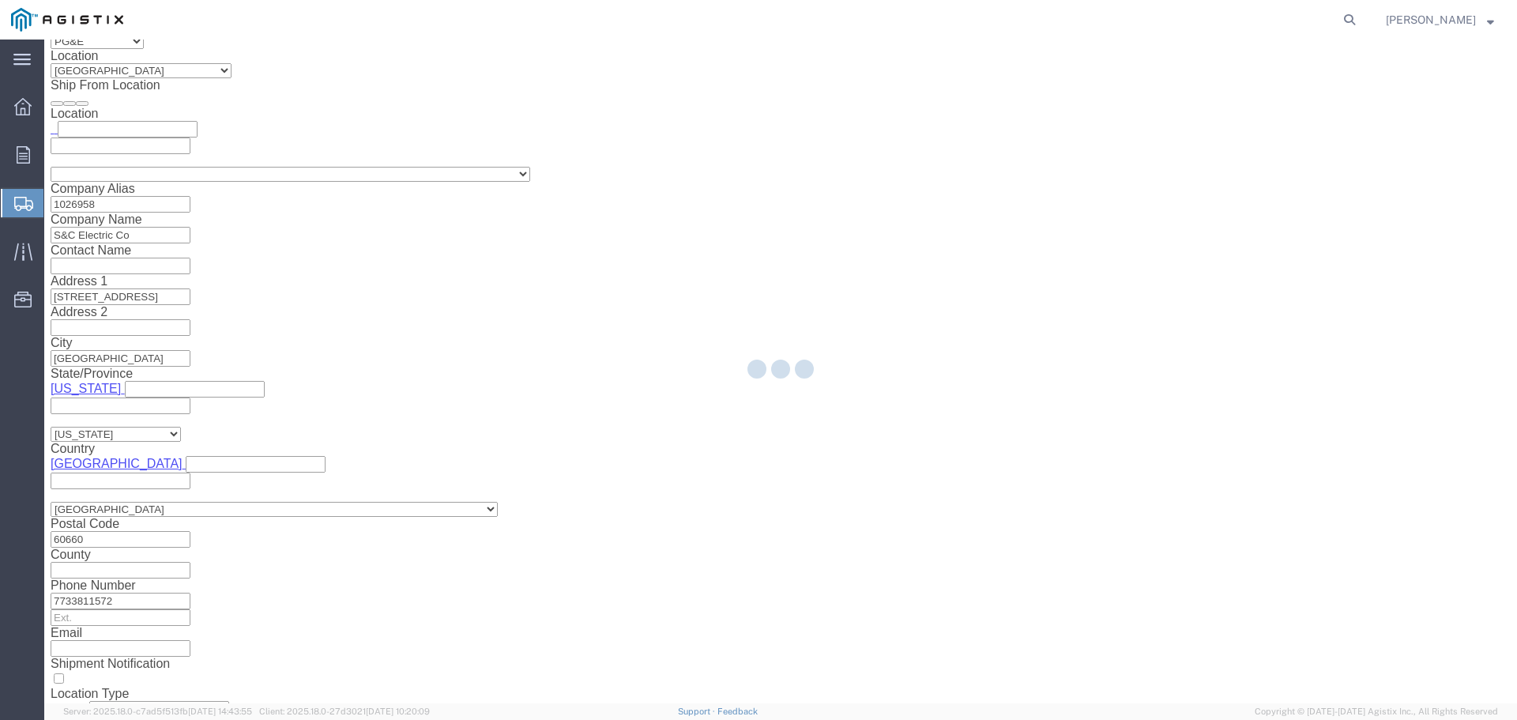
click at [135, 481] on div at bounding box center [780, 372] width 1473 height 664
click at [137, 489] on div at bounding box center [780, 372] width 1473 height 664
select select "19745"
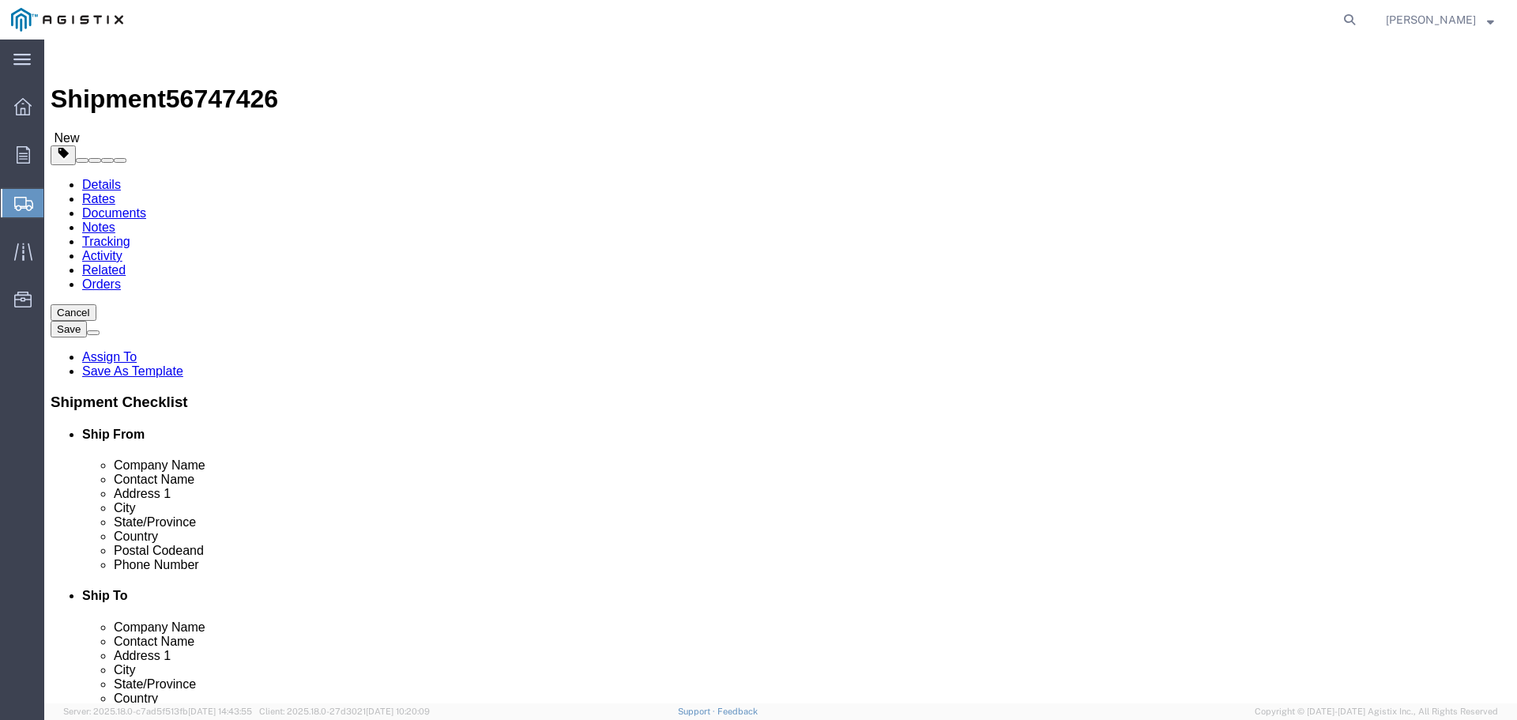
click div "Package Type Select Bulk Bundle(s) Cardboard Box(es) Carton(s) Crate(s) Drum(s)…"
click select "Select Bulk Bundle(s) Cardboard Box(es) Carton(s) Crate(s) Drum(s) (Fiberboard)…"
click input "text"
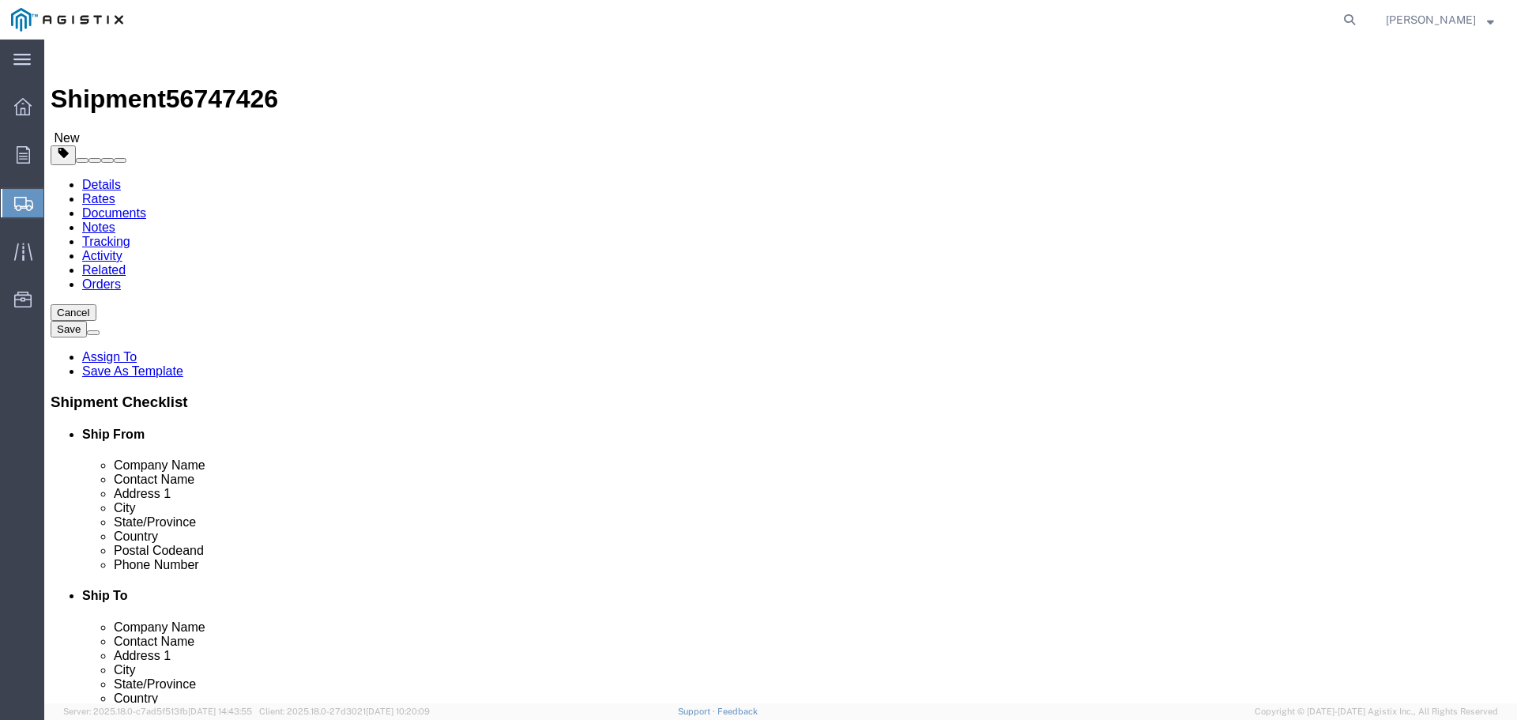
click select "Select Bulk Bundle(s) Cardboard Box(es) Carton(s) Crate(s) Drum(s) (Fiberboard)…"
select select "PONS"
click select "Select Bulk Bundle(s) Cardboard Box(es) Carton(s) Crate(s) Drum(s) (Fiberboard)…"
click div "Package Type Select Bulk Bundle(s) Cardboard Box(es) Carton(s) Crate(s) Drum(s)…"
drag, startPoint x: 250, startPoint y: 371, endPoint x: 251, endPoint y: 362, distance: 8.7
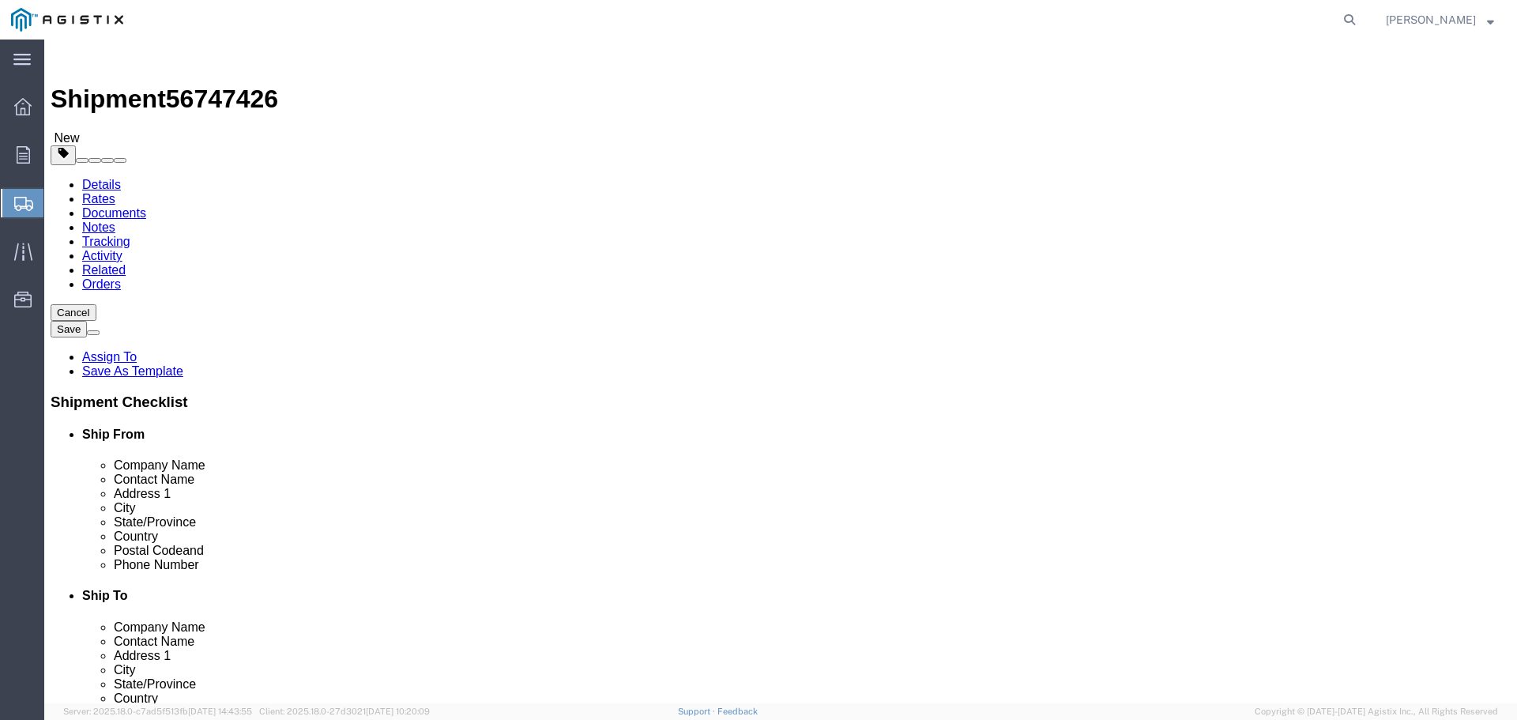
click input "text"
type input "94"
type input "86"
type input "65"
type input "1800"
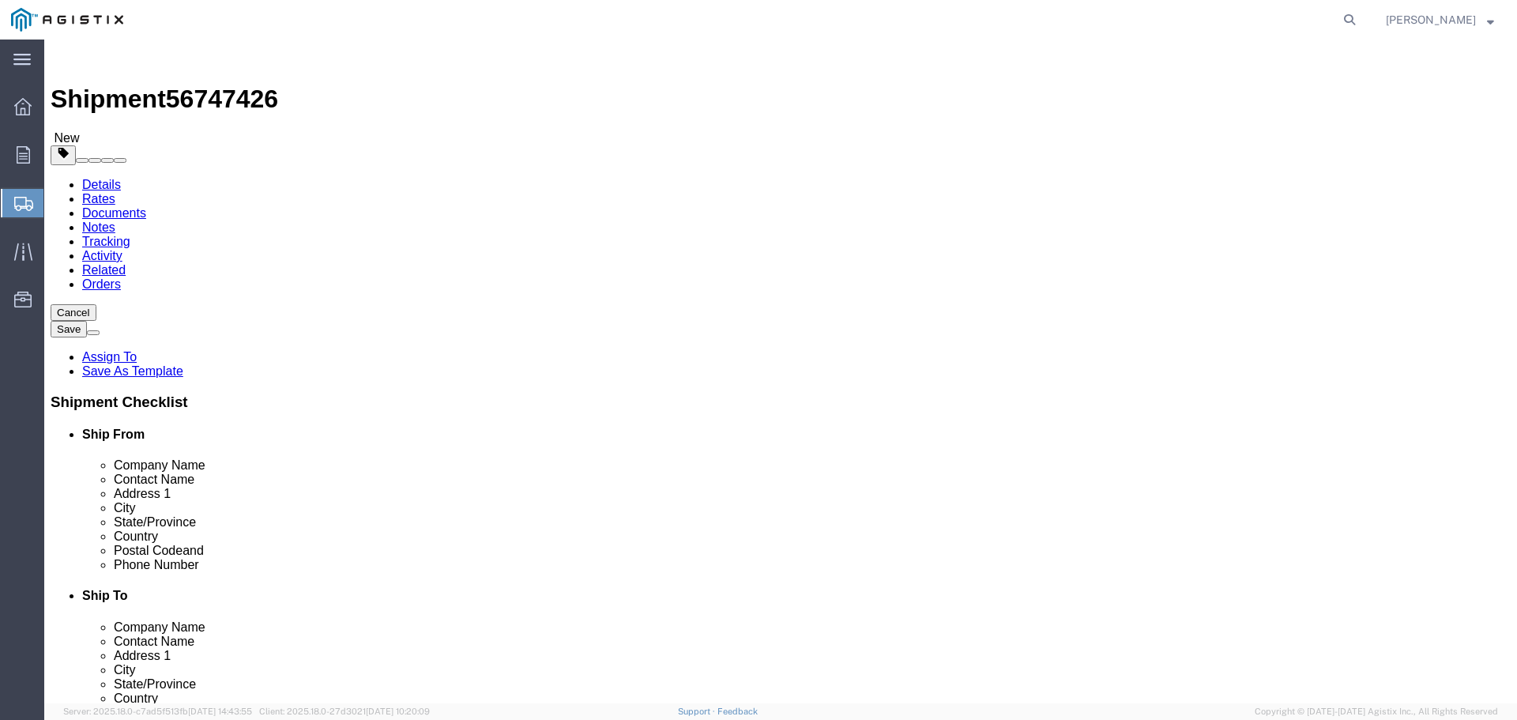
click link "Add Content"
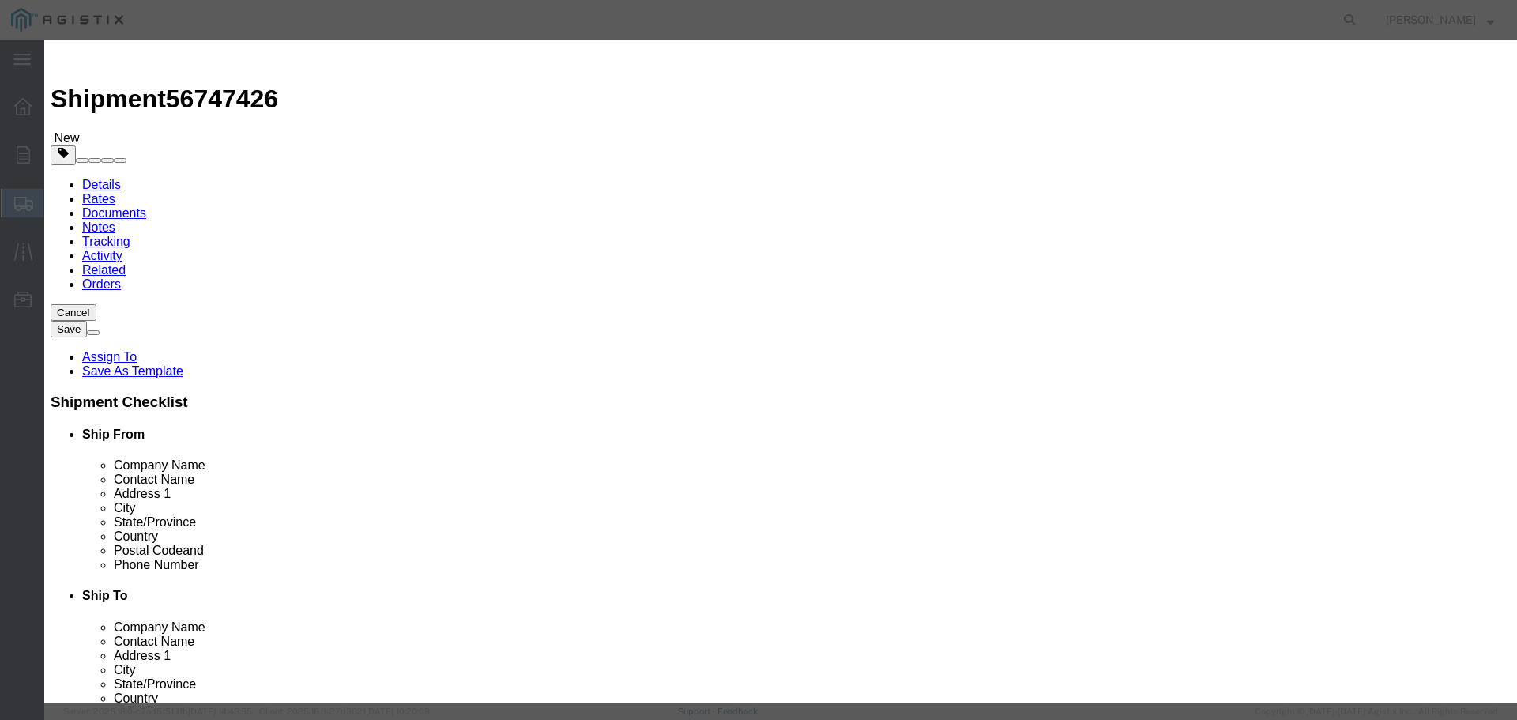
click input "text"
type input "c"
type input "CDA-781473"
type input "1"
click input "text"
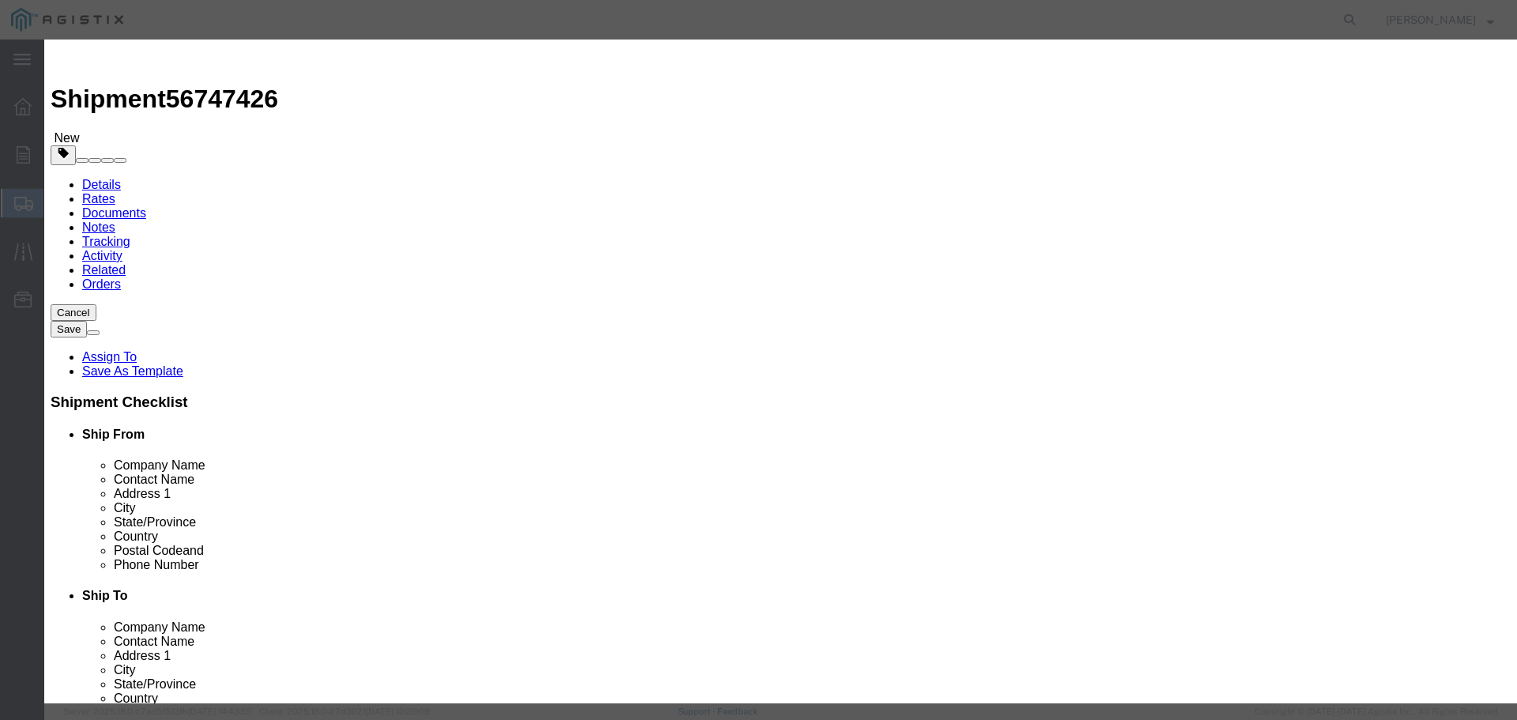
paste input "35,992.79"
type input "35,992.79"
click select "Select 50 55 60 65 70 85 92.5 100 125 175 250 300 400"
select select "92.5"
click select "Select 50 55 60 65 70 85 92.5 100 125 175 250 300 400"
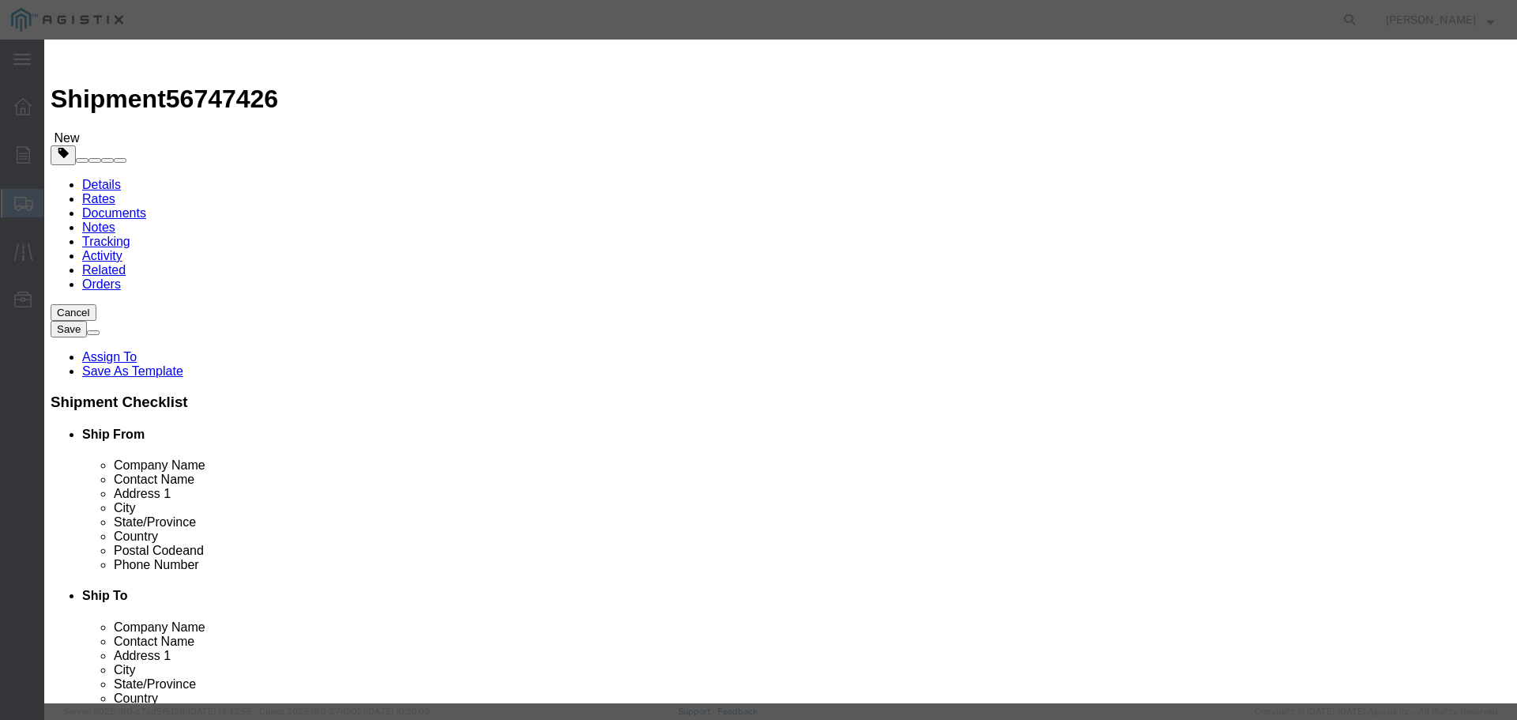
click button "Save & Close"
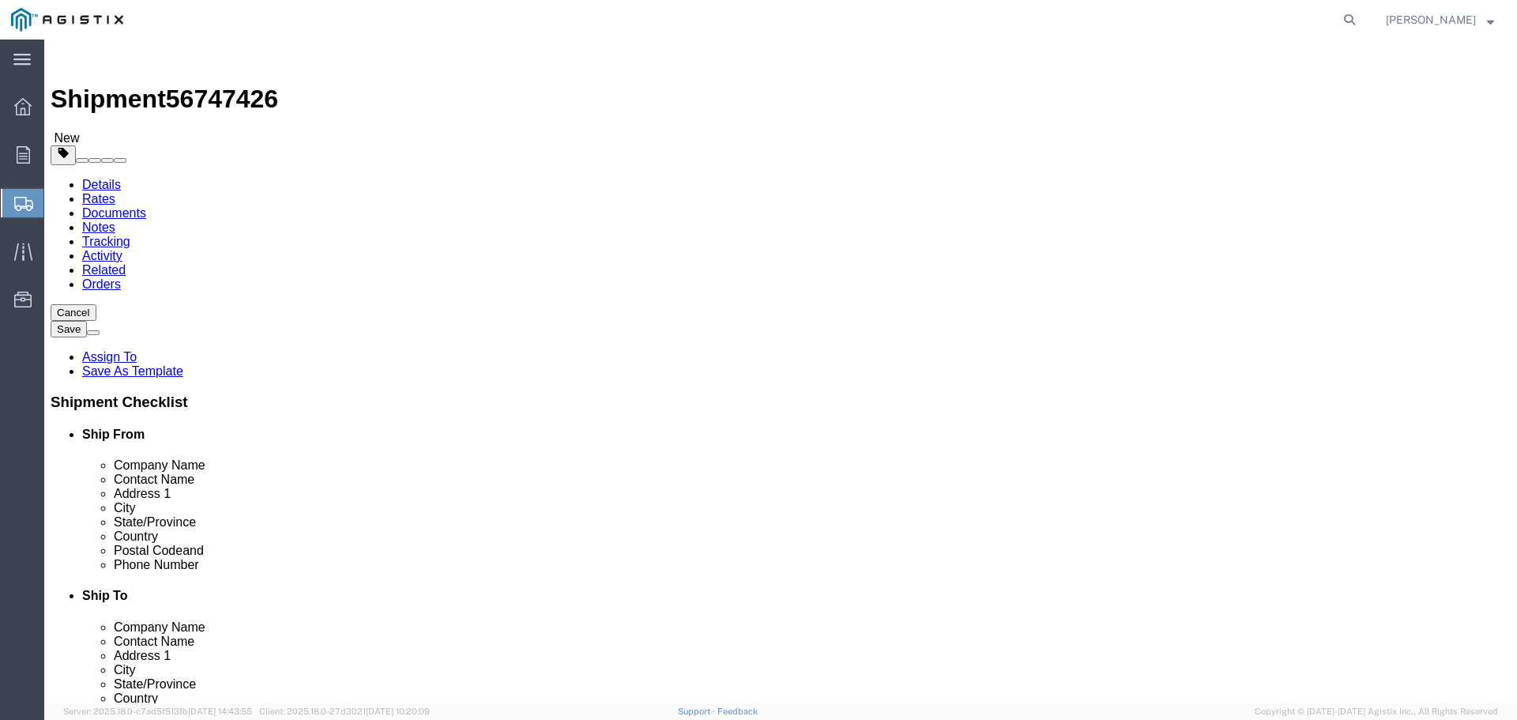
click link "Shipment Information"
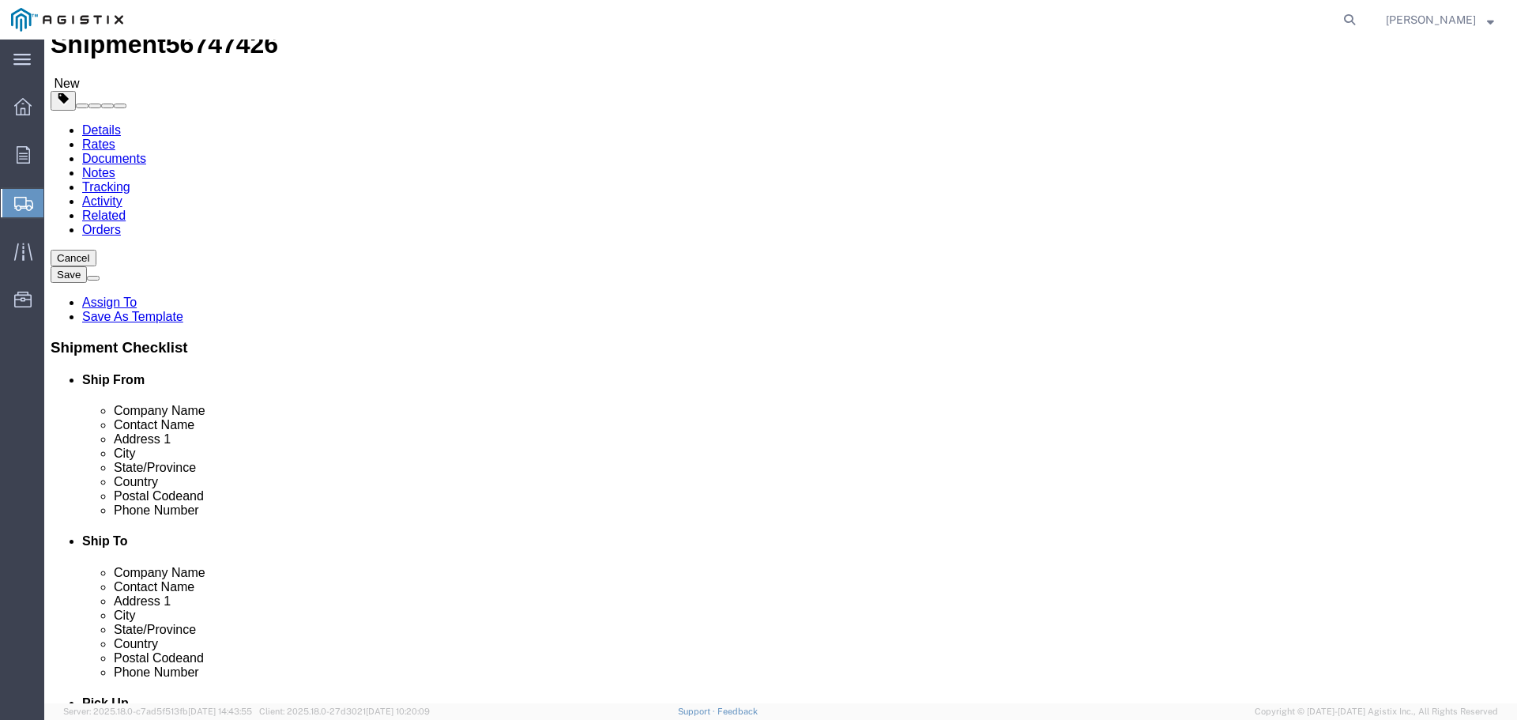
scroll to position [79, 0]
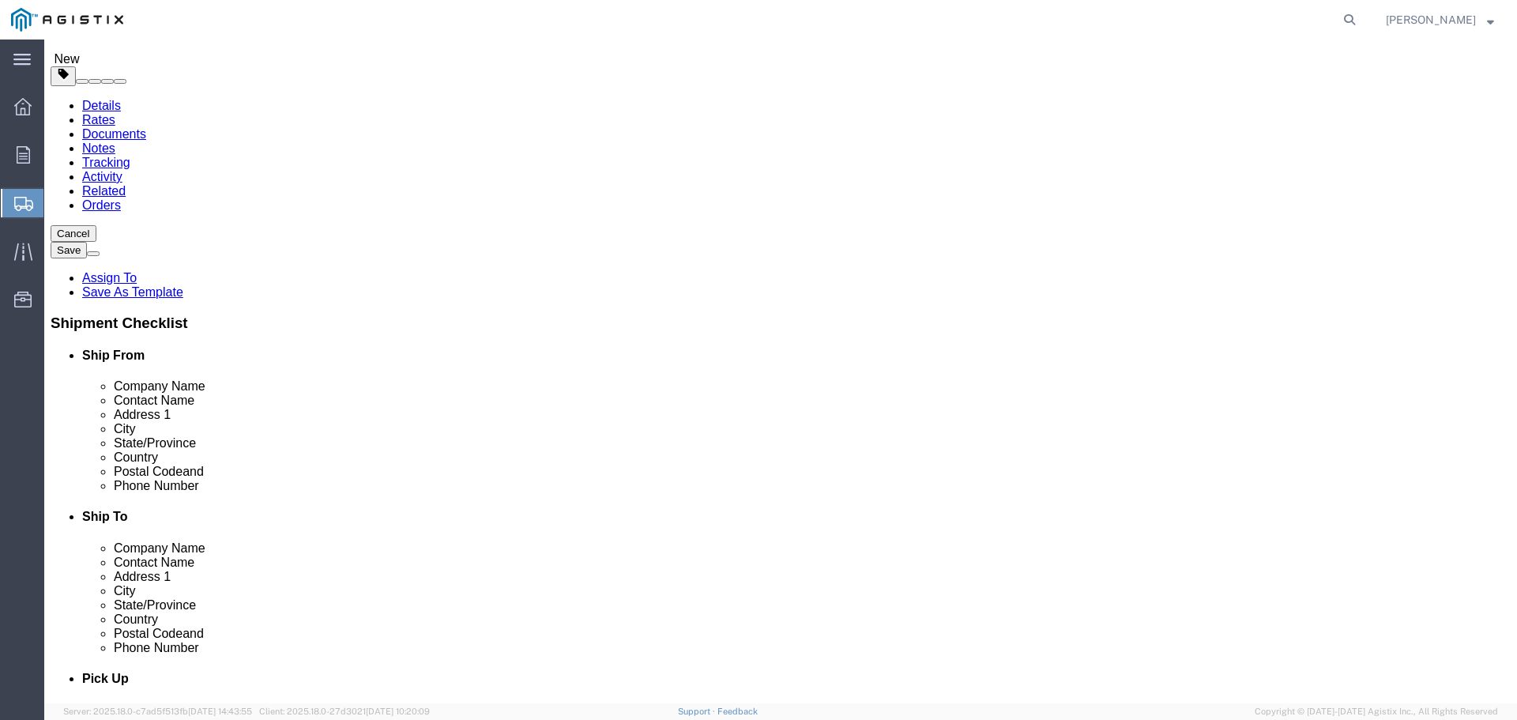
click input "1026958"
click input "text"
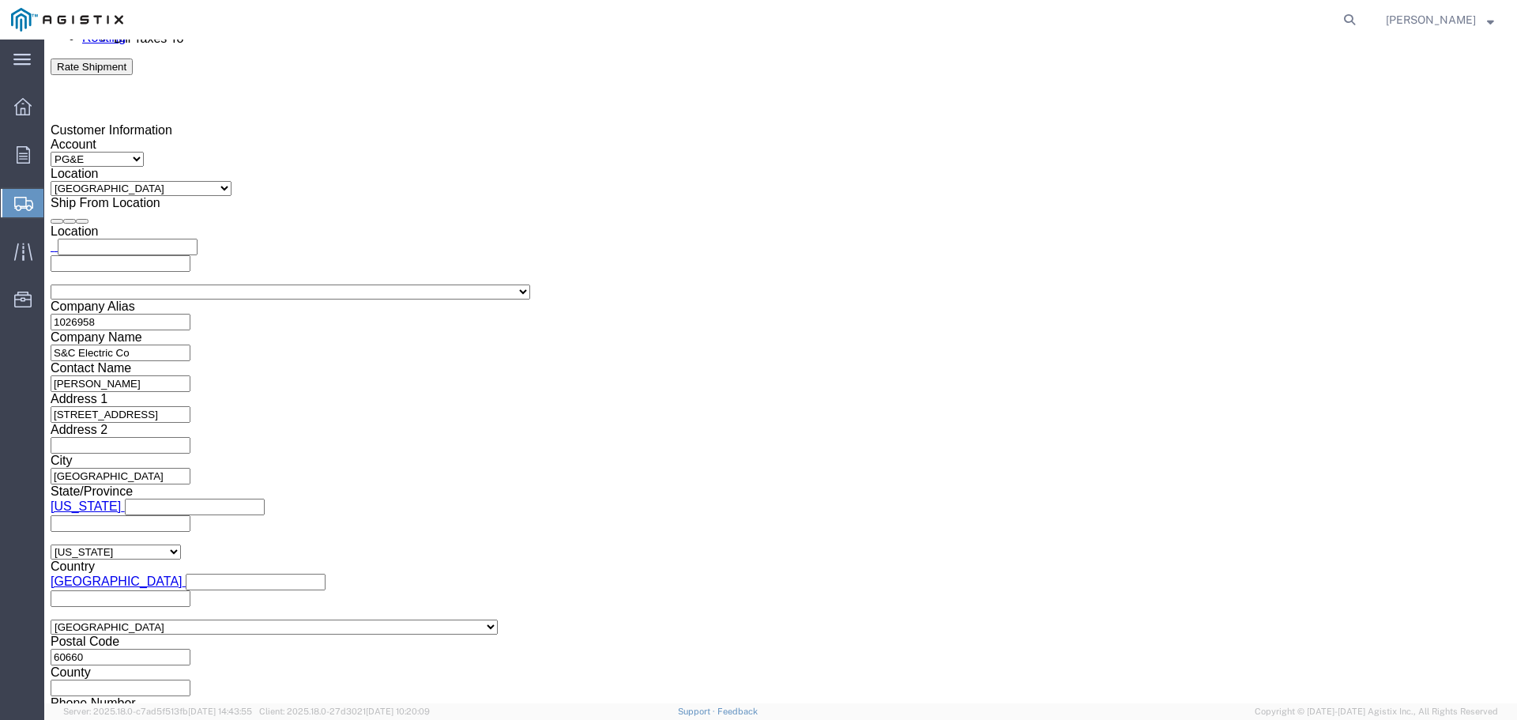
scroll to position [1073, 0]
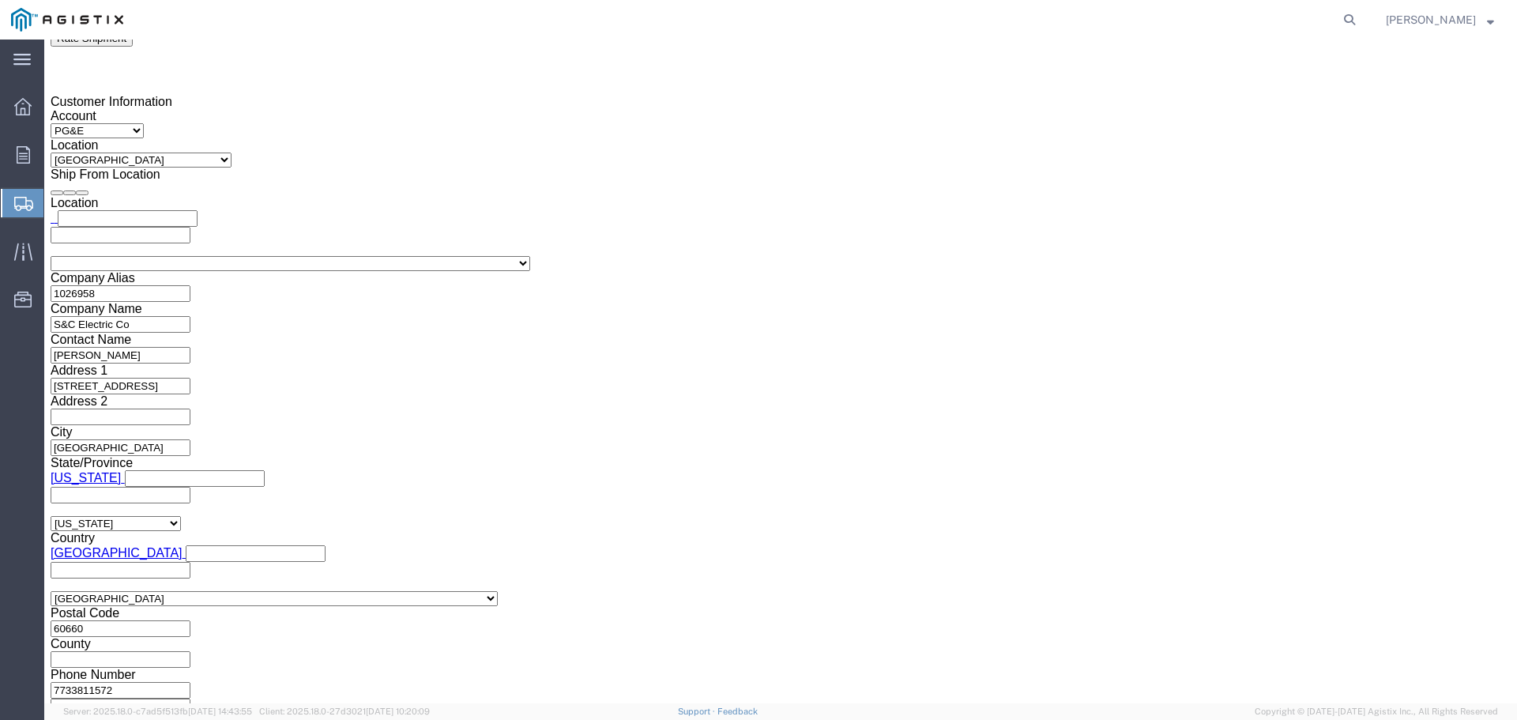
type input "[PERSON_NAME]"
click select "Select Air Less than Truckload Multi-Leg Ocean Freight Rail Small Parcel Truckl…"
select select "TL"
click select "Select Air Less than Truckload Multi-Leg Ocean Freight Rail Small Parcel Truckl…"
click select "Select 1-Ton (PSS) 10 Wheel 10 Yard Dump Truck 20 Yard Dump Truck Bobtail Botto…"
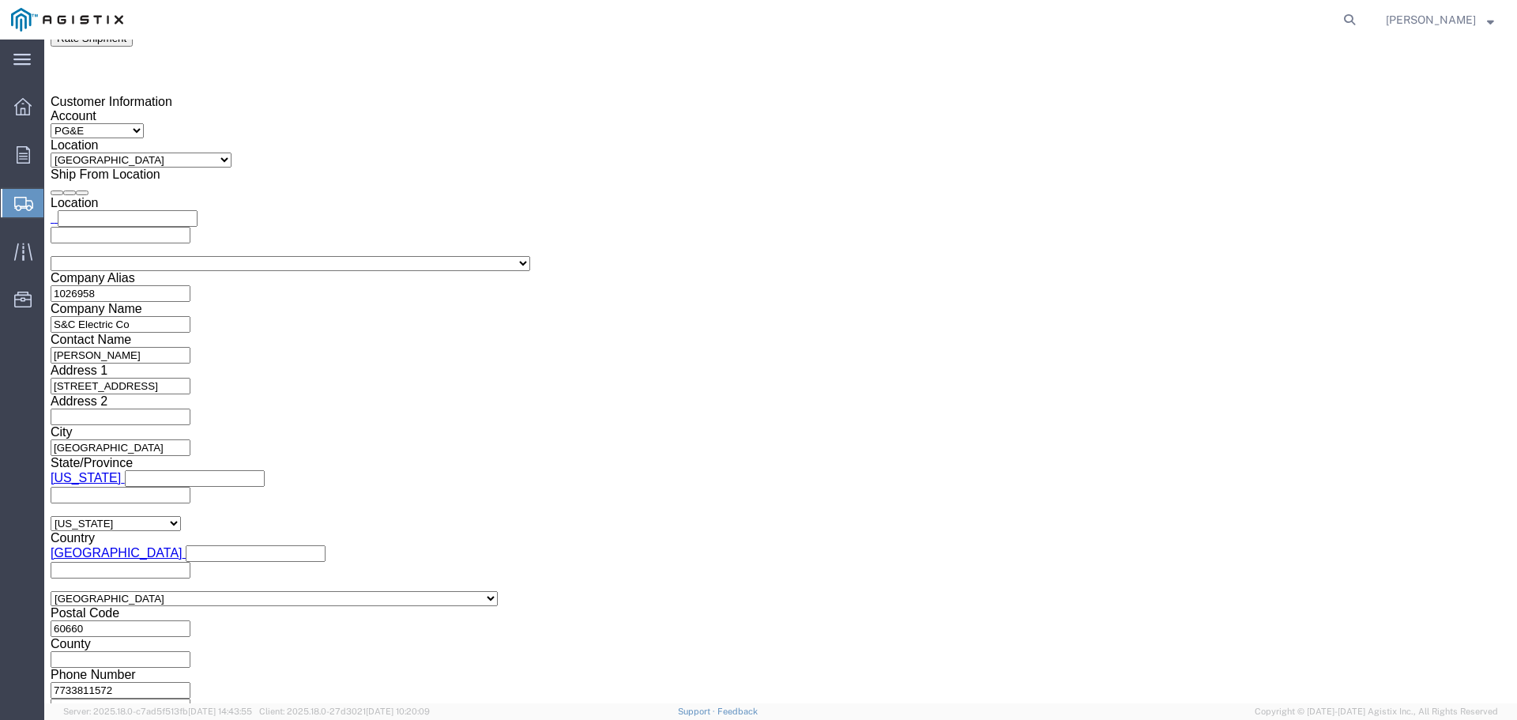
select select "FLBD"
click select "Select 1-Ton (PSS) 10 Wheel 10 Yard Dump Truck 20 Yard Dump Truck Bobtail Botto…"
click button "Continue"
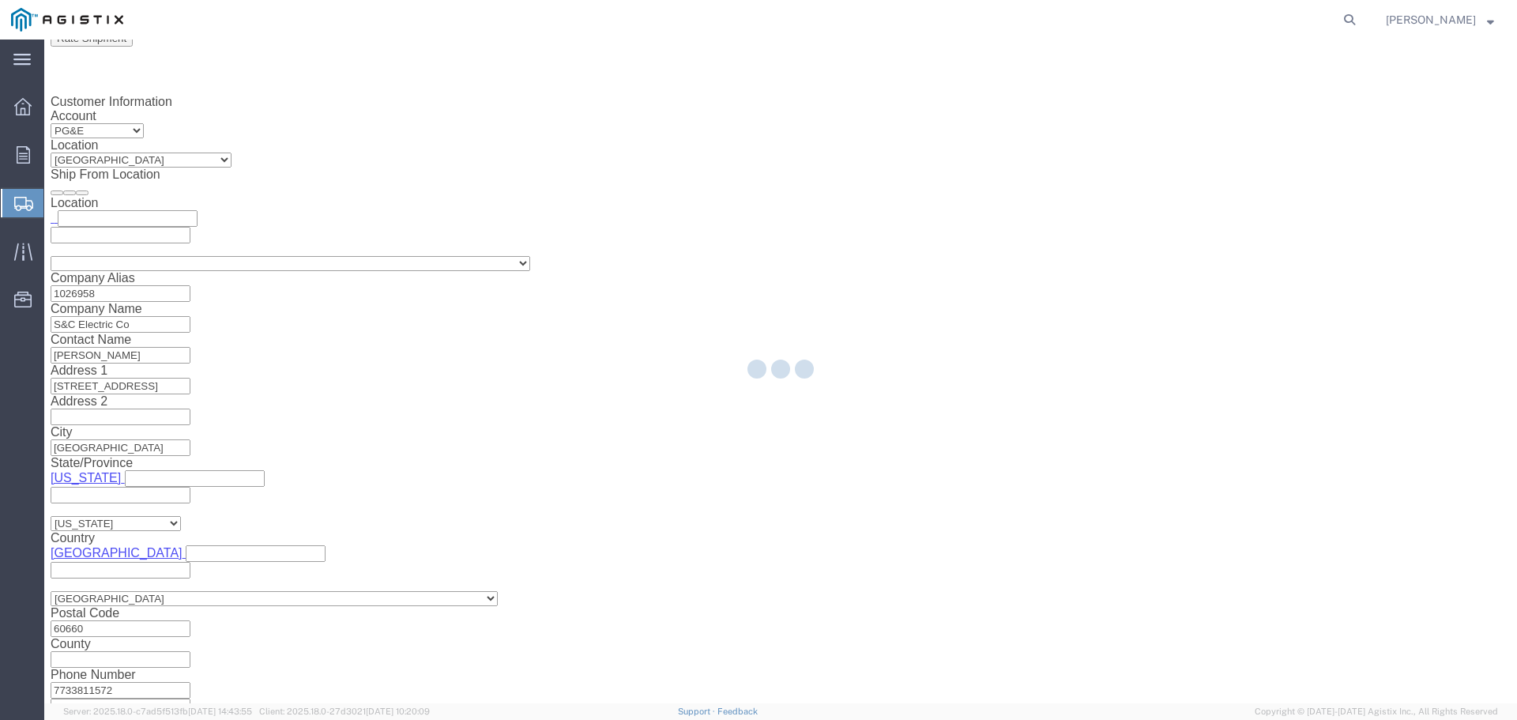
scroll to position [0, 0]
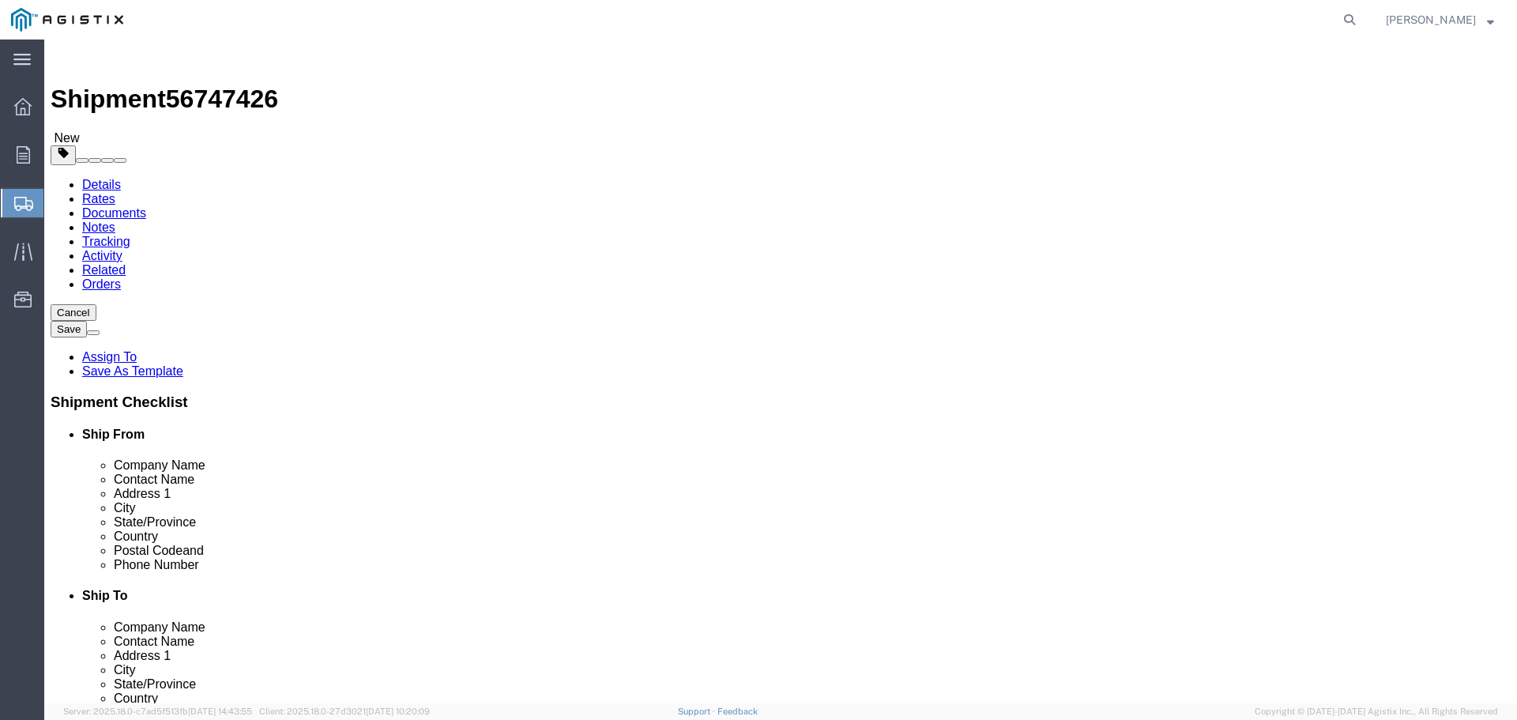
click button "Rate Shipment"
